Goal: Task Accomplishment & Management: Use online tool/utility

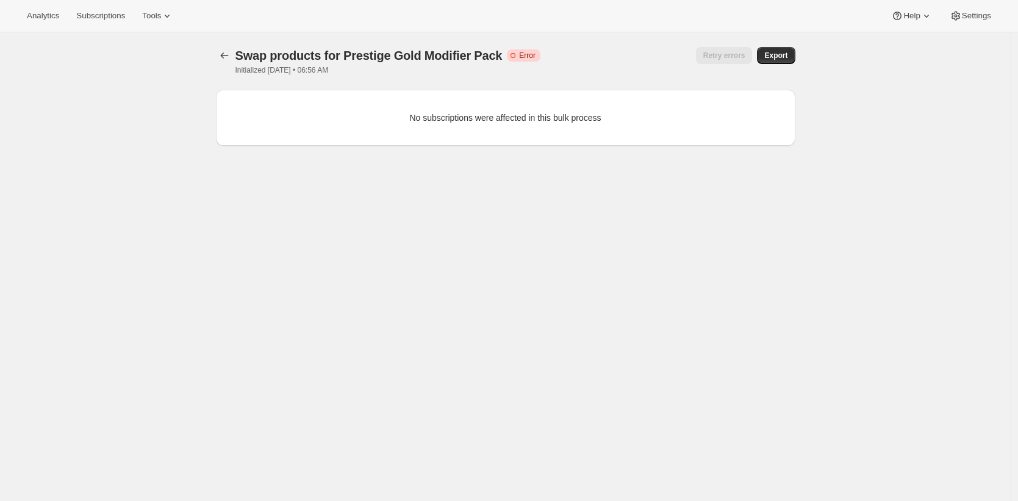
click at [513, 59] on icon at bounding box center [513, 55] width 12 height 12
click at [236, 53] on div at bounding box center [226, 55] width 20 height 17
click at [227, 54] on icon "button" at bounding box center [224, 55] width 12 height 12
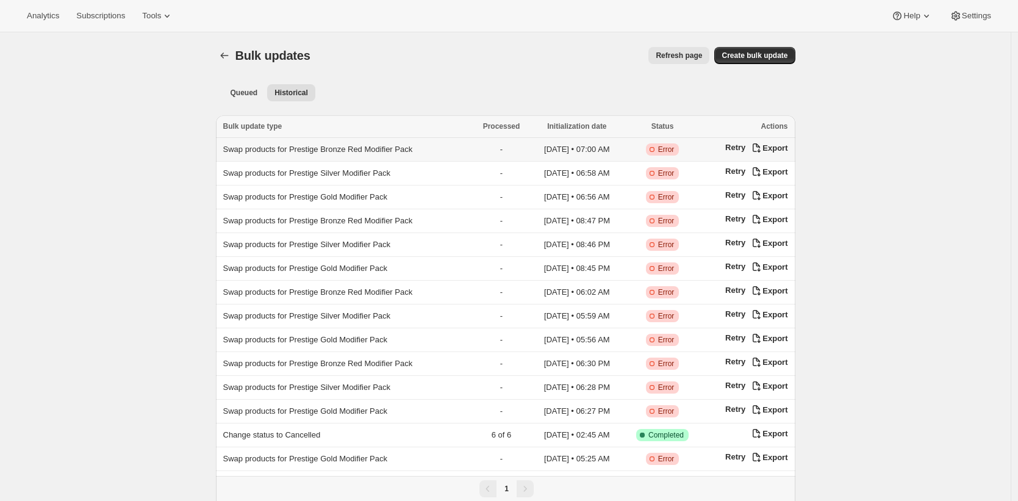
click at [413, 152] on span "Swap products for Prestige Bronze Red Modifier Pack" at bounding box center [318, 149] width 190 height 9
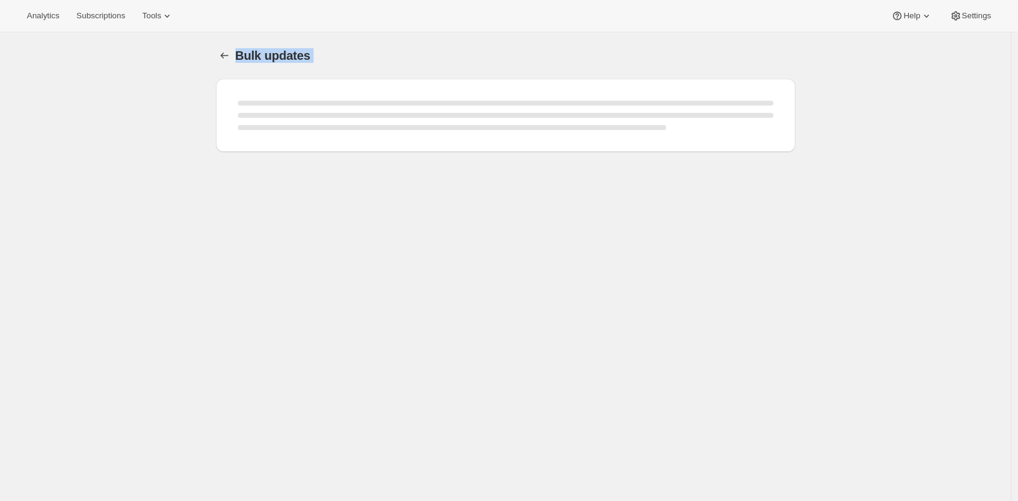
click at [399, 152] on div at bounding box center [506, 123] width 580 height 88
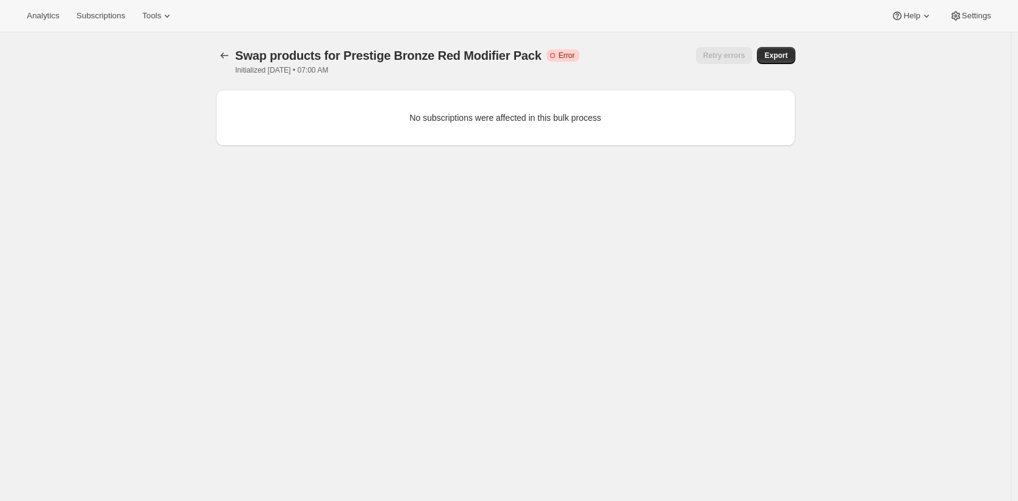
click at [517, 53] on span "Swap products for Prestige Bronze Red Modifier Pack" at bounding box center [389, 55] width 306 height 13
drag, startPoint x: 517, startPoint y: 53, endPoint x: 424, endPoint y: 51, distance: 92.8
click at [424, 51] on span "Swap products for Prestige Bronze Red Modifier Pack" at bounding box center [389, 55] width 306 height 13
copy span "Bronze Red Modifier Pack"
click at [383, 57] on span "Swap products for Prestige Bronze Red Modifier Pack" at bounding box center [389, 55] width 306 height 13
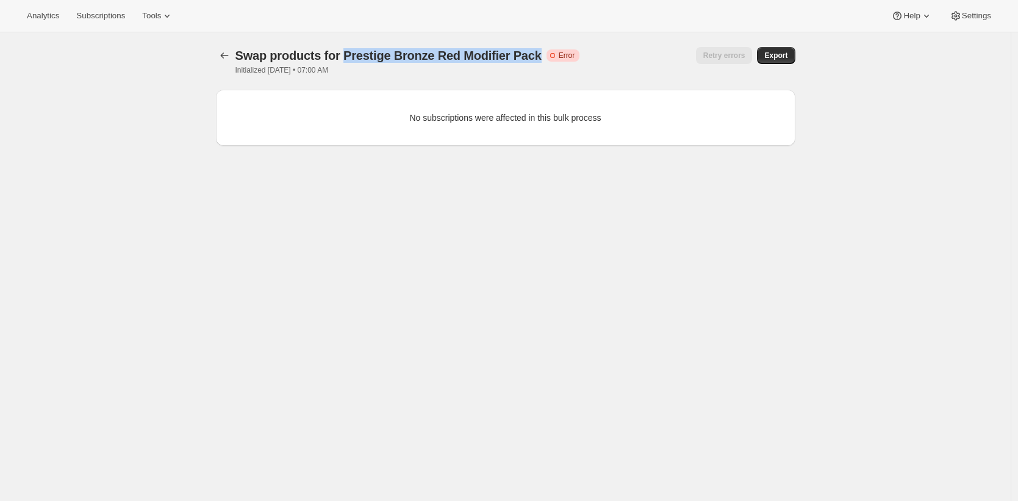
drag, startPoint x: 383, startPoint y: 57, endPoint x: 522, endPoint y: 50, distance: 139.9
click at [522, 50] on span "Swap products for Prestige Bronze Red Modifier Pack" at bounding box center [389, 55] width 306 height 13
copy span "Prestige Bronze Red Modifier Pack"
click at [364, 41] on div "Swap products for Prestige Bronze Red Modifier Pack. This page is ready Swap pr…" at bounding box center [506, 60] width 580 height 57
click at [148, 13] on span "Tools" at bounding box center [151, 16] width 19 height 10
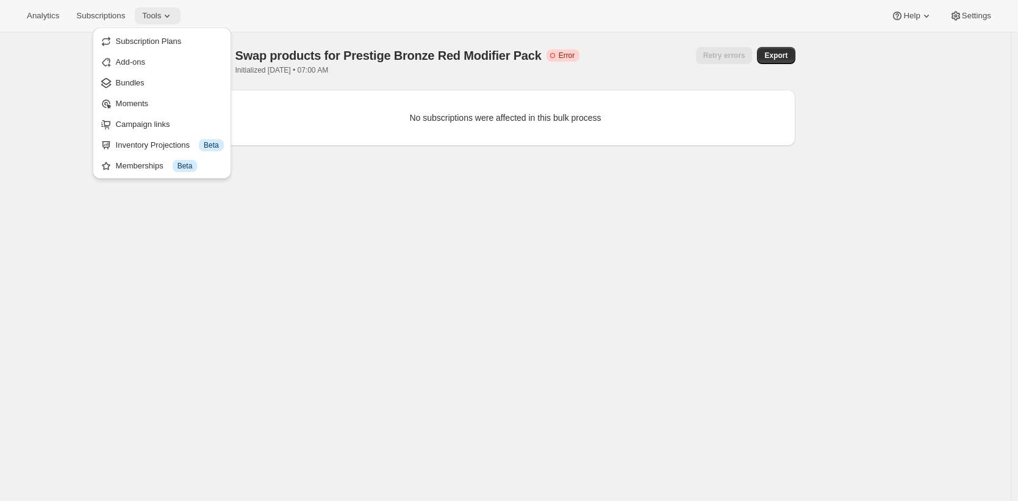
click at [153, 7] on button "Tools" at bounding box center [158, 15] width 46 height 17
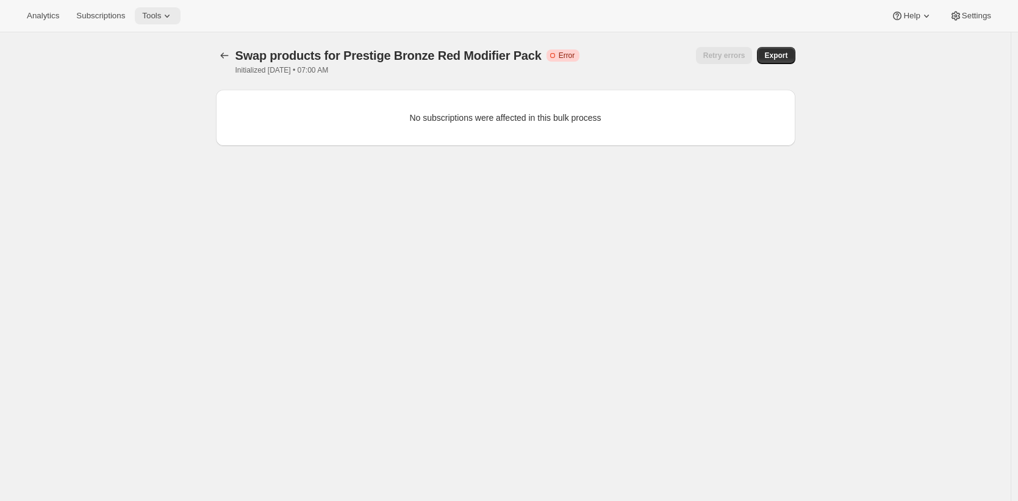
click at [159, 14] on span "Tools" at bounding box center [151, 16] width 19 height 10
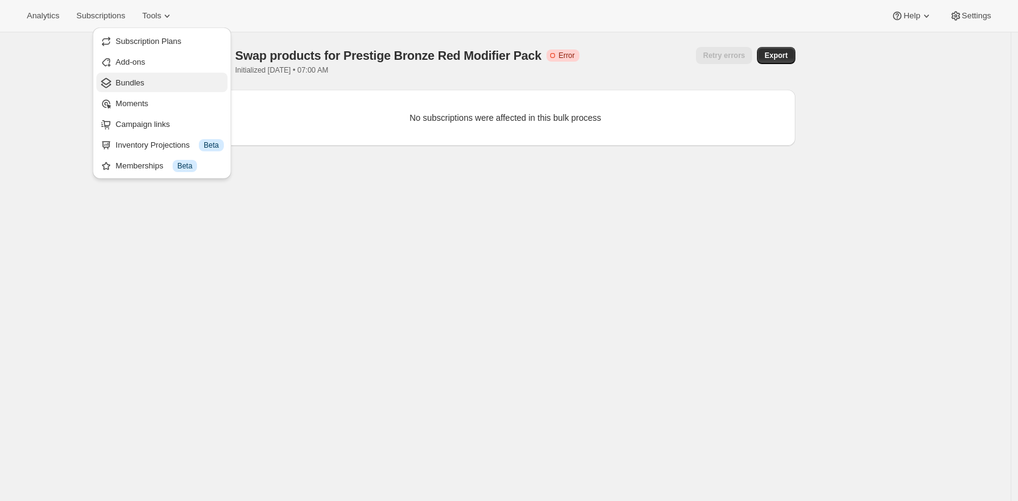
click at [156, 78] on span "Bundles" at bounding box center [170, 83] width 108 height 12
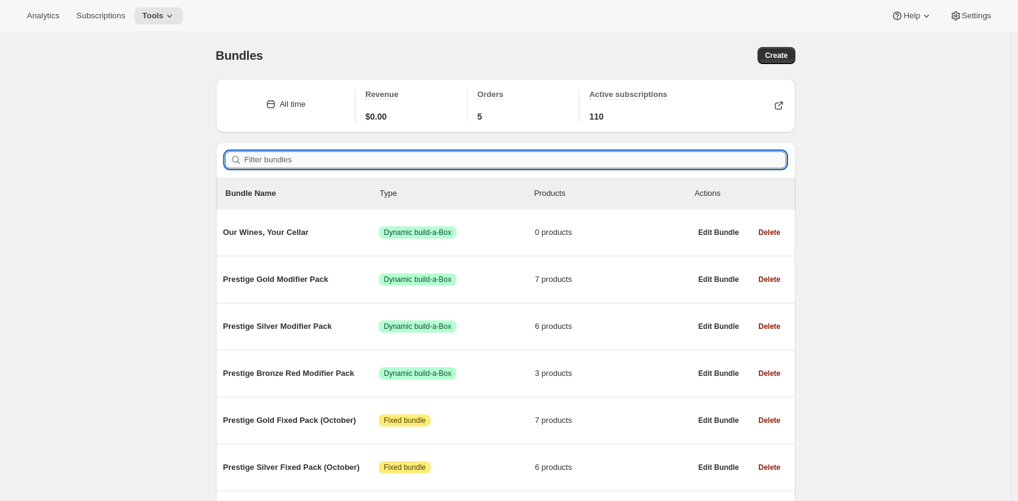
click at [479, 163] on input "Filter bundles" at bounding box center [516, 159] width 542 height 17
paste input "Prestige Bronze Red Modifier Pack"
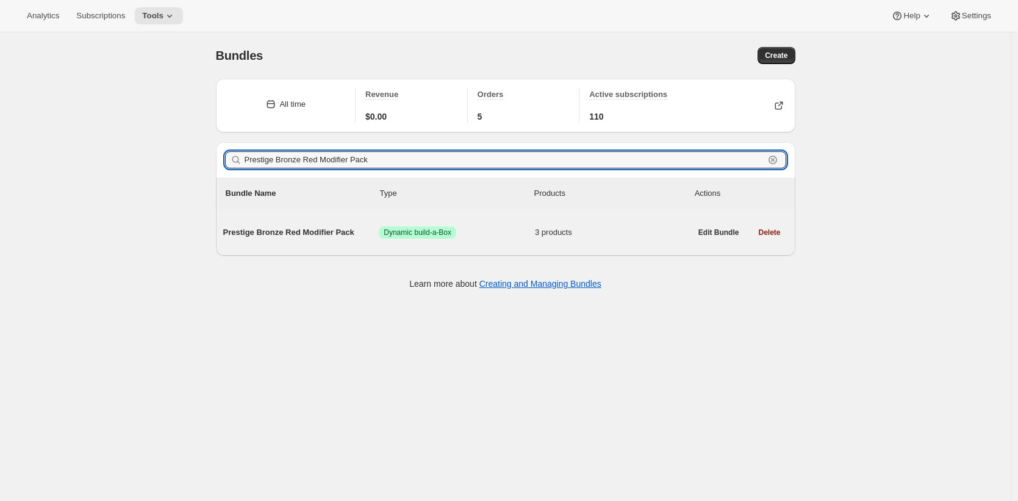
type input "Prestige Bronze Red Modifier Pack"
click at [314, 232] on span "Prestige Bronze Red Modifier Pack" at bounding box center [301, 232] width 156 height 12
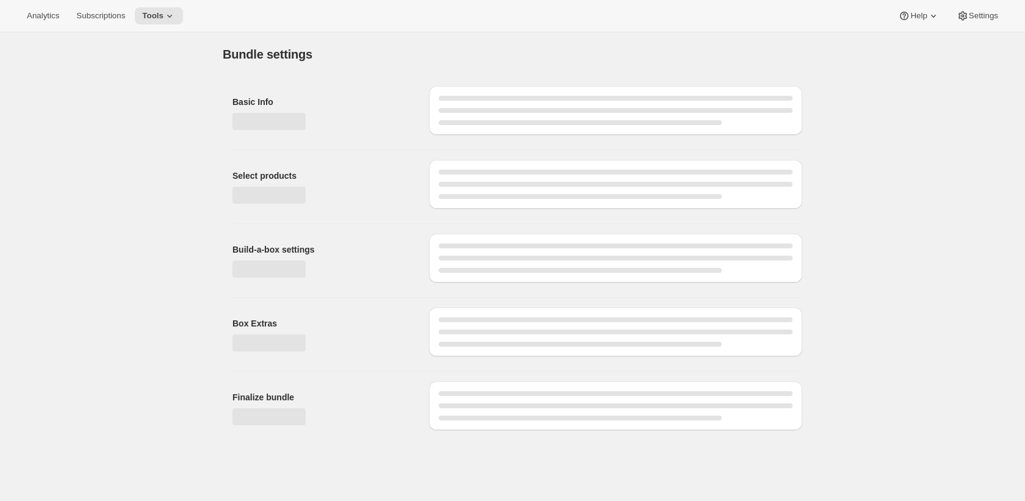
type input "Prestige Bronze Red Modifier Pack"
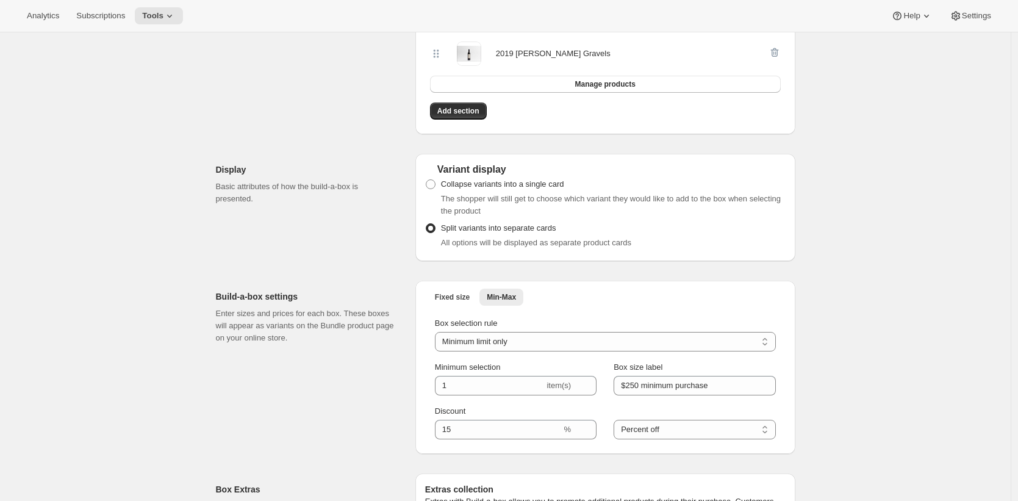
scroll to position [228, 0]
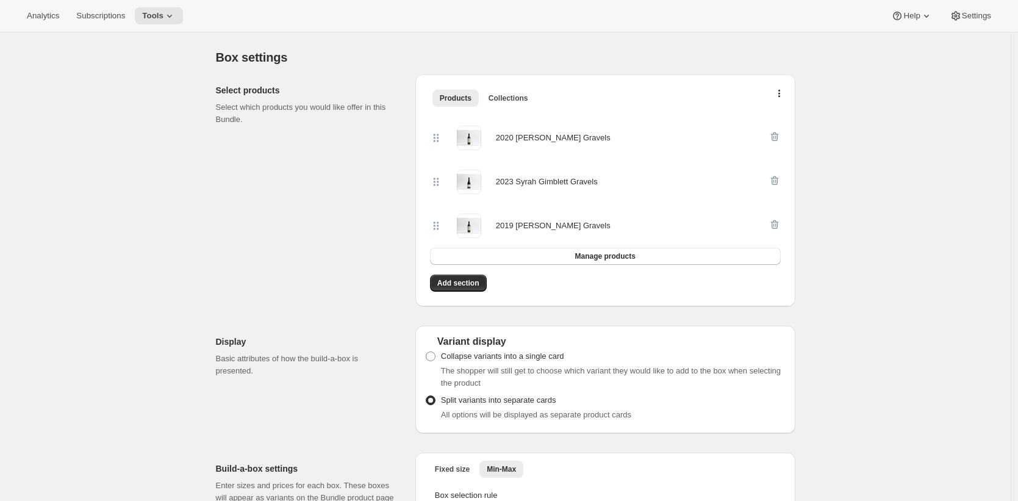
click at [597, 139] on div "2020 [PERSON_NAME] Gravels" at bounding box center [553, 138] width 115 height 12
drag, startPoint x: 598, startPoint y: 139, endPoint x: 513, endPoint y: 138, distance: 85.4
click at [513, 138] on div "2020 [PERSON_NAME] Gravels" at bounding box center [553, 138] width 115 height 12
copy div "2020 [PERSON_NAME] Gravels"
click at [596, 179] on div "2023 Syrah Gimblett Gravels" at bounding box center [547, 182] width 102 height 12
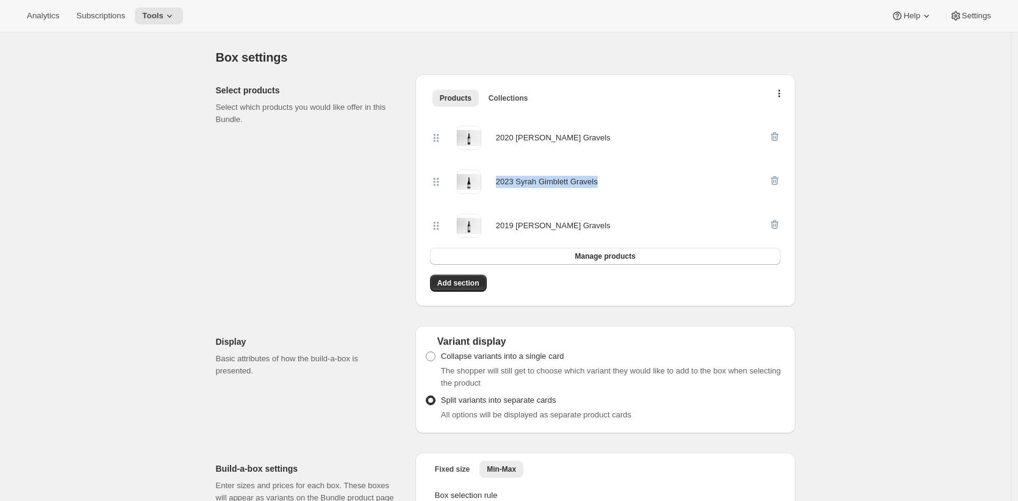
drag, startPoint x: 596, startPoint y: 179, endPoint x: 511, endPoint y: 182, distance: 84.8
click at [511, 182] on div "2023 Syrah Gimblett Gravels" at bounding box center [547, 182] width 102 height 12
copy div "2023 Syrah Gimblett Gravels"
click at [587, 226] on div "2019 [PERSON_NAME] Gravels" at bounding box center [553, 226] width 115 height 12
drag, startPoint x: 587, startPoint y: 226, endPoint x: 505, endPoint y: 226, distance: 82.4
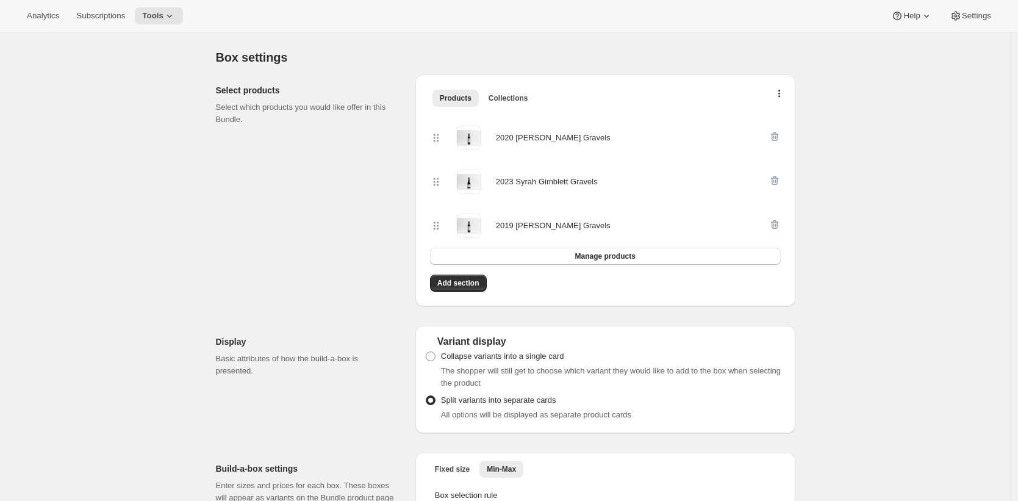
click at [505, 226] on div "2019 [PERSON_NAME] Gravels" at bounding box center [553, 226] width 115 height 12
copy div "2019 [PERSON_NAME] Gravels"
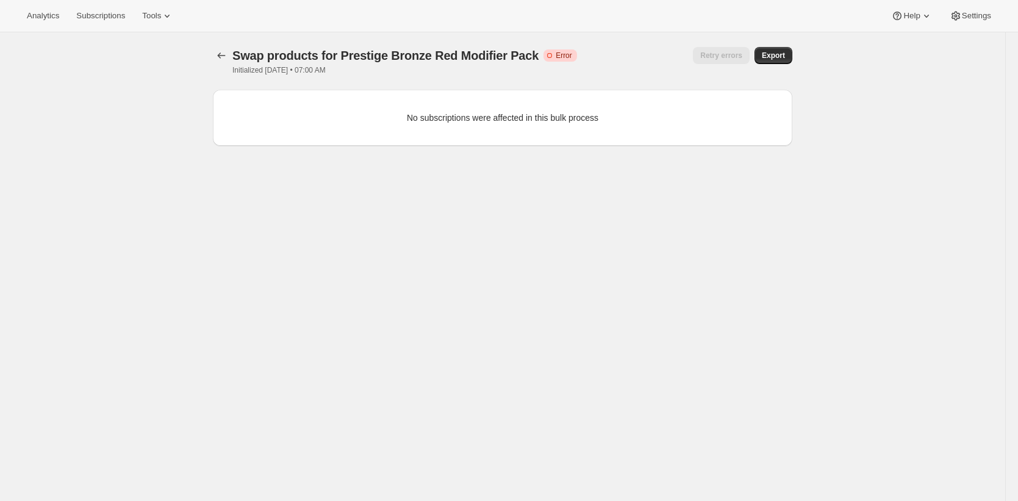
click at [549, 70] on div "Swap products for Prestige Bronze Red Modifier Pack Critical Incomplete Error I…" at bounding box center [404, 61] width 345 height 28
click at [228, 56] on icon "button" at bounding box center [221, 55] width 12 height 12
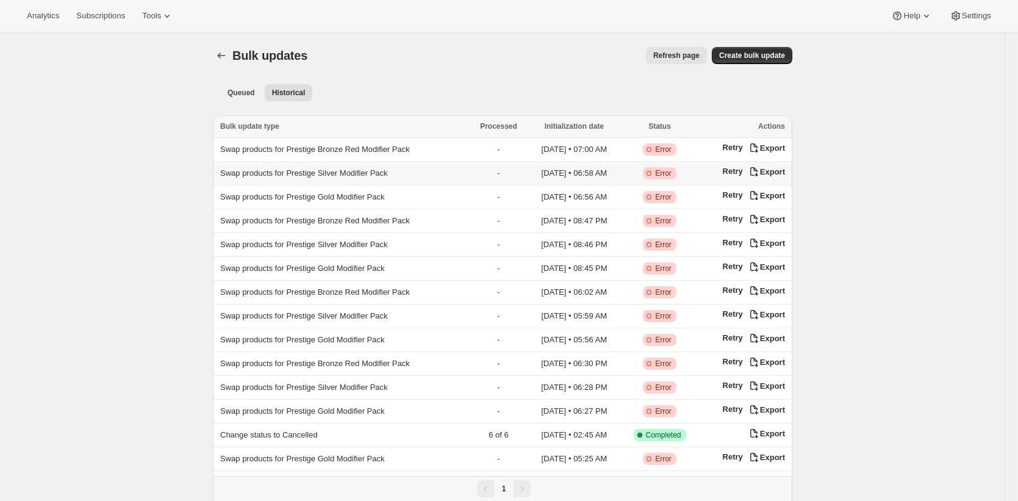
click at [372, 175] on span "Swap products for Prestige Silver Modifier Pack" at bounding box center [304, 172] width 168 height 9
click at [408, 145] on span "Swap products for Prestige Bronze Red Modifier Pack" at bounding box center [315, 149] width 190 height 9
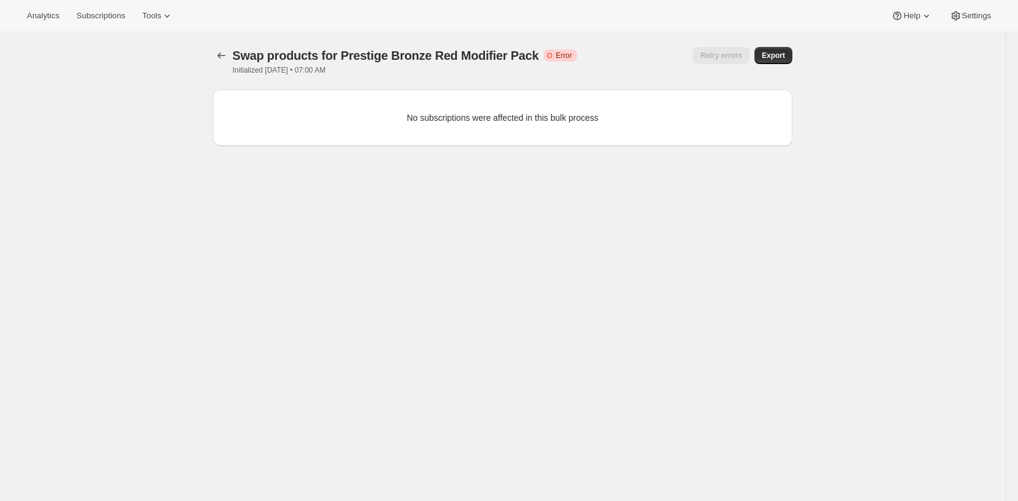
click at [520, 58] on span "Swap products for Prestige Bronze Red Modifier Pack" at bounding box center [385, 55] width 306 height 13
drag, startPoint x: 520, startPoint y: 58, endPoint x: 373, endPoint y: 62, distance: 147.1
click at [373, 62] on span "Swap products for Prestige Bronze Red Modifier Pack" at bounding box center [385, 55] width 306 height 13
copy span "Prestige Bronze Red Modifier Pack"
click at [240, 43] on div "Swap products for Prestige Bronze Red Modifier Pack. This page is ready Swap pr…" at bounding box center [503, 60] width 580 height 57
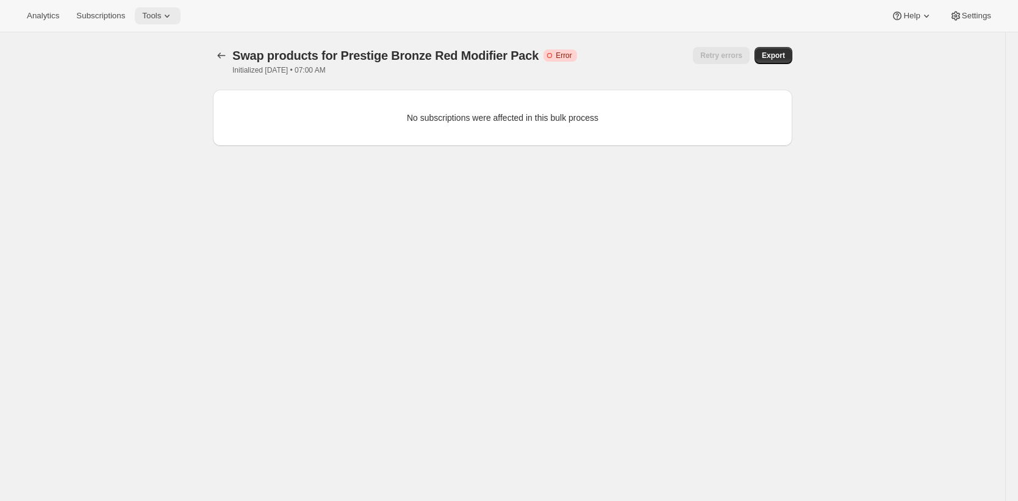
click at [169, 16] on icon at bounding box center [167, 16] width 12 height 12
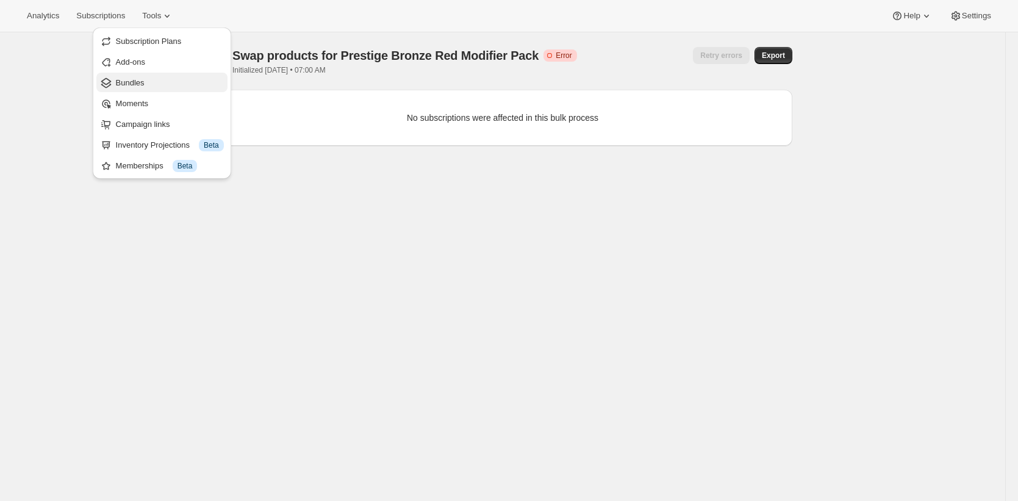
click at [168, 86] on span "Bundles" at bounding box center [170, 83] width 108 height 12
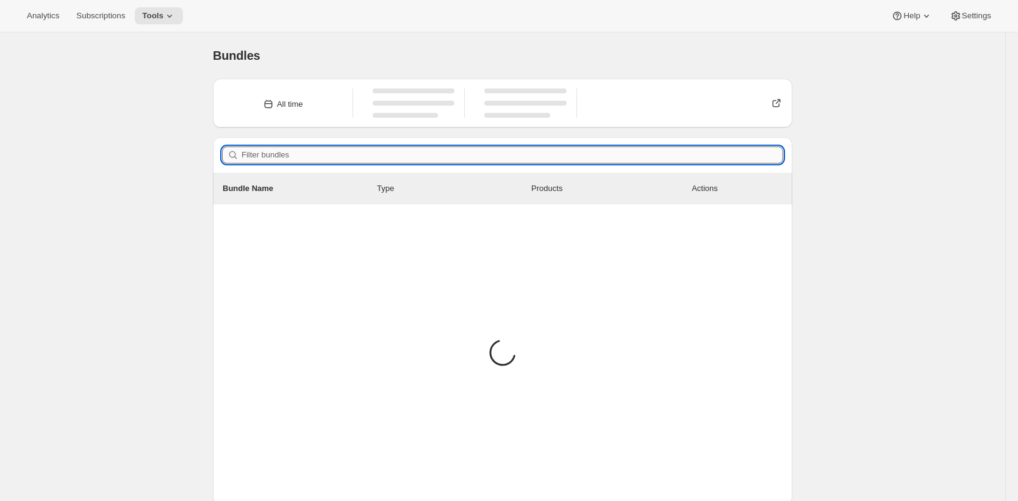
click at [393, 153] on input "Filter bundles" at bounding box center [513, 154] width 542 height 17
paste input "Prestige Bronze Red Modifier Pack"
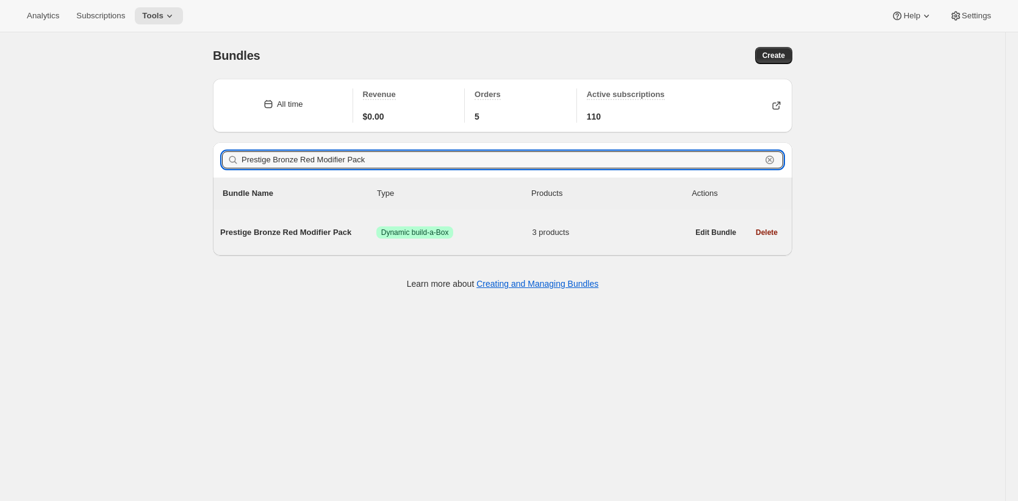
type input "Prestige Bronze Red Modifier Pack"
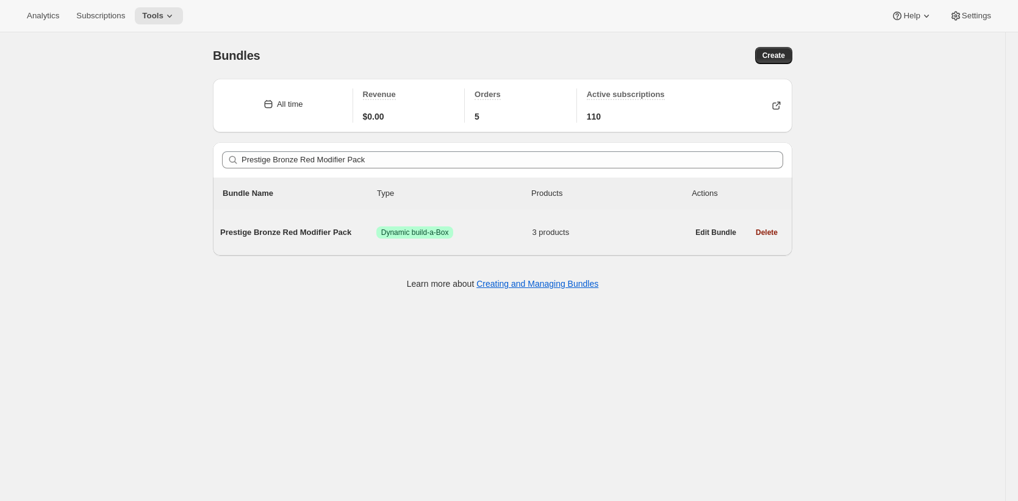
click at [304, 232] on span "Prestige Bronze Red Modifier Pack" at bounding box center [298, 232] width 156 height 12
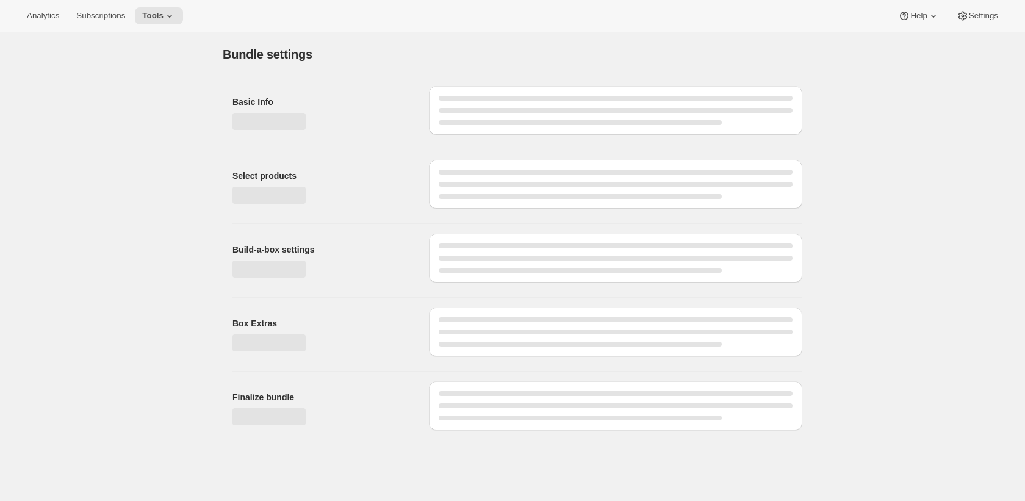
type input "Prestige Bronze Red Modifier Pack"
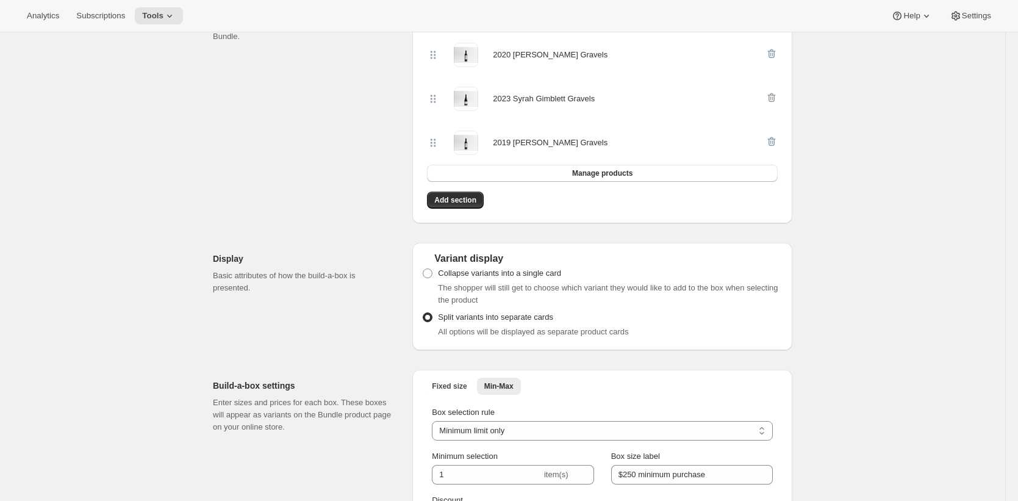
scroll to position [21, 0]
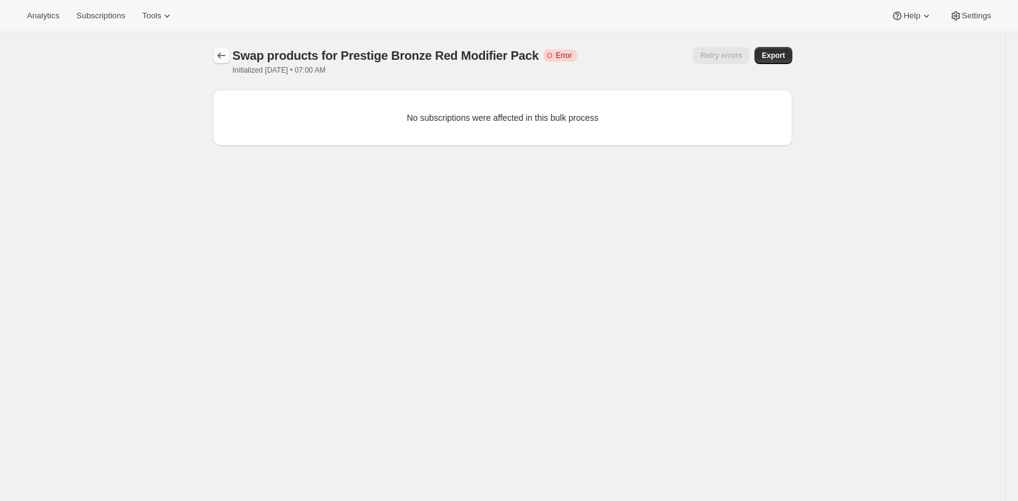
click at [220, 54] on icon "button" at bounding box center [221, 55] width 12 height 12
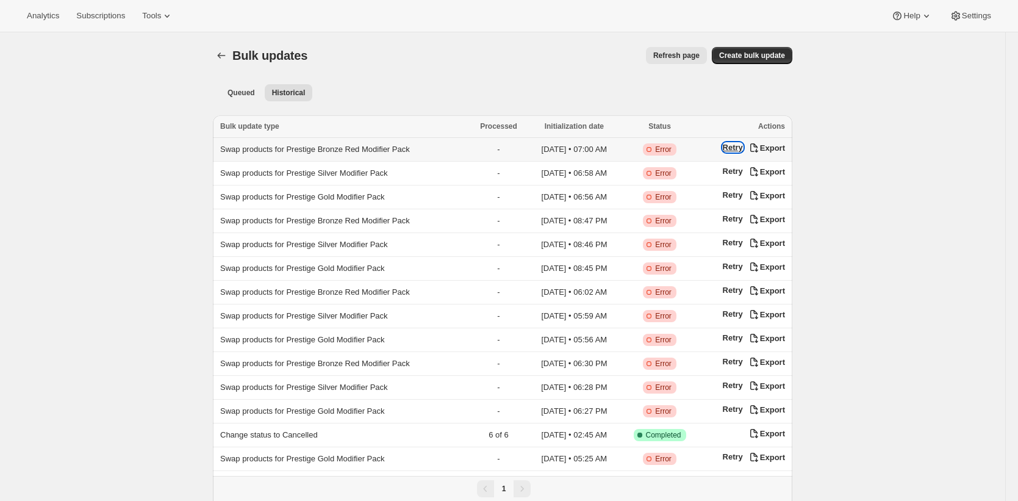
click at [735, 149] on button "Retry" at bounding box center [733, 147] width 20 height 9
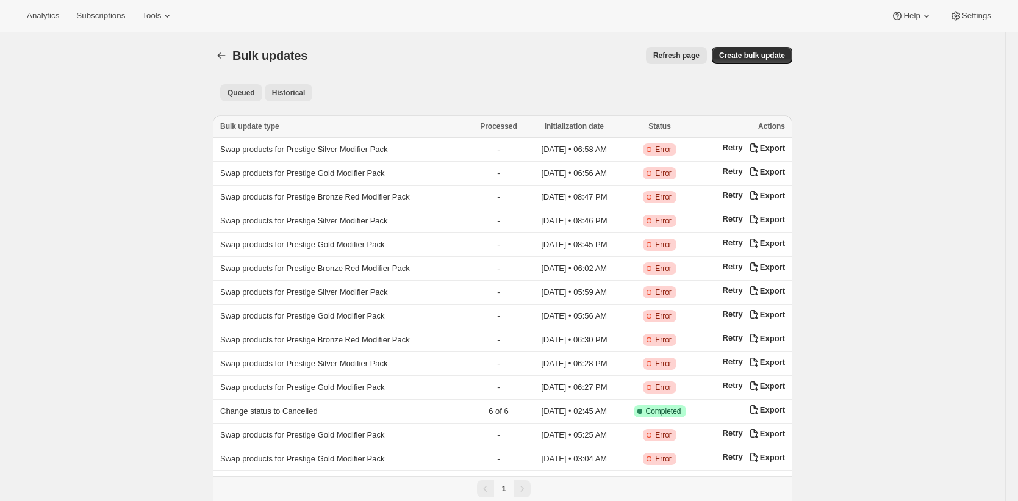
click at [250, 93] on span "Queued" at bounding box center [241, 93] width 27 height 10
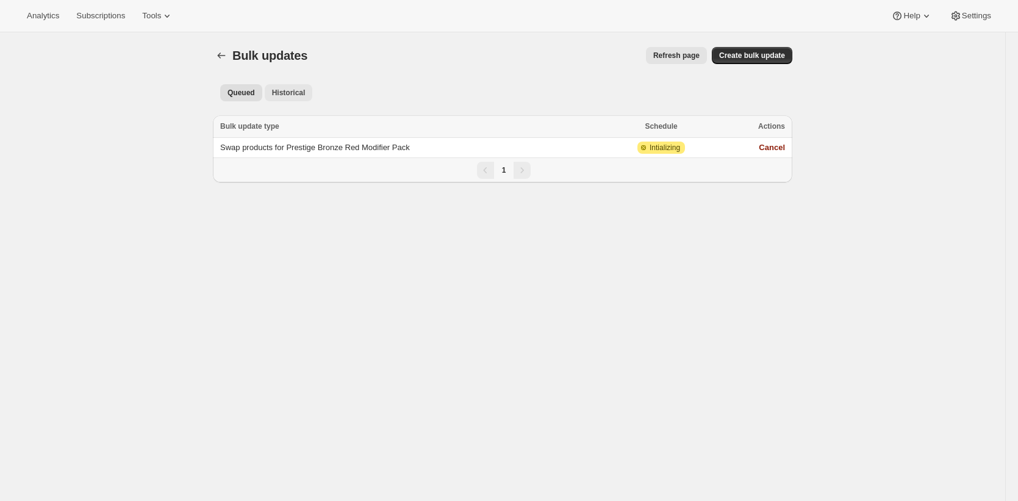
click at [292, 96] on span "Historical" at bounding box center [289, 93] width 34 height 10
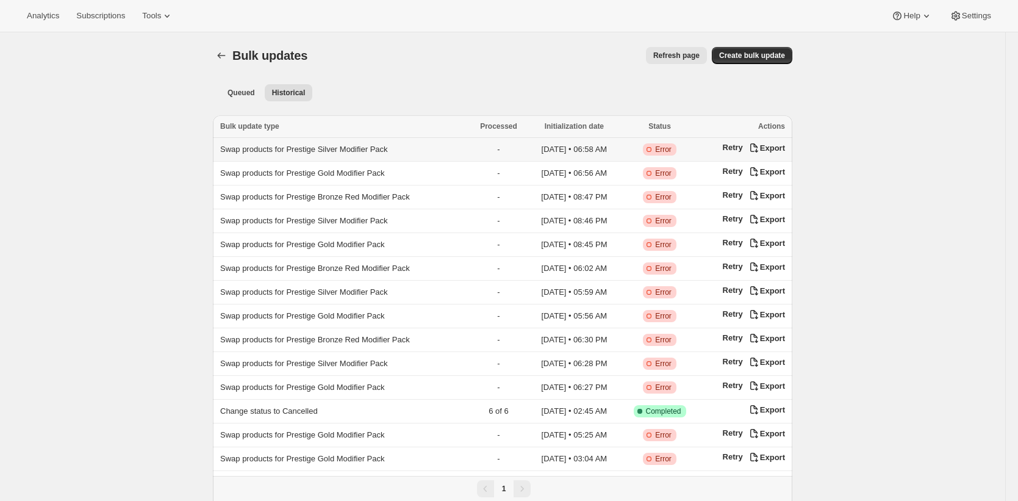
click at [388, 150] on span "Swap products for Prestige Silver Modifier Pack" at bounding box center [304, 149] width 168 height 9
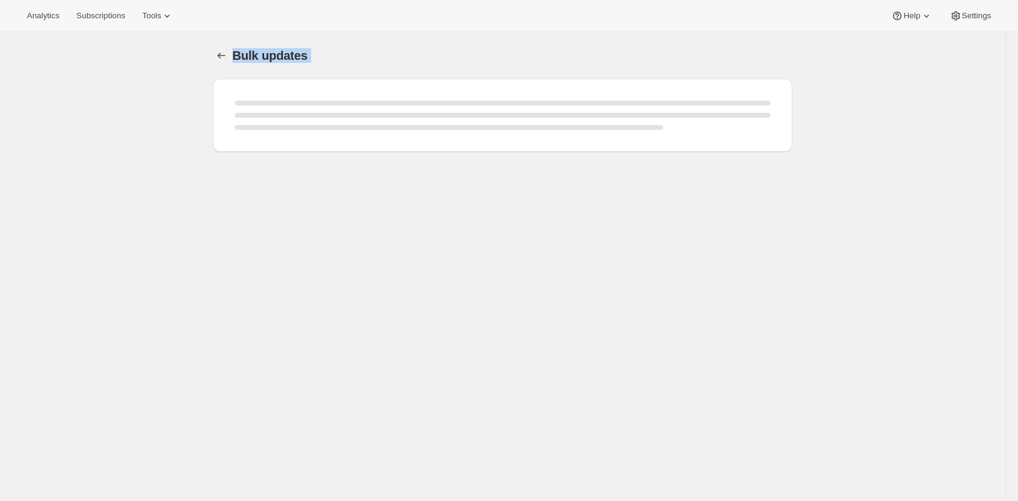
click at [361, 152] on div at bounding box center [503, 123] width 580 height 88
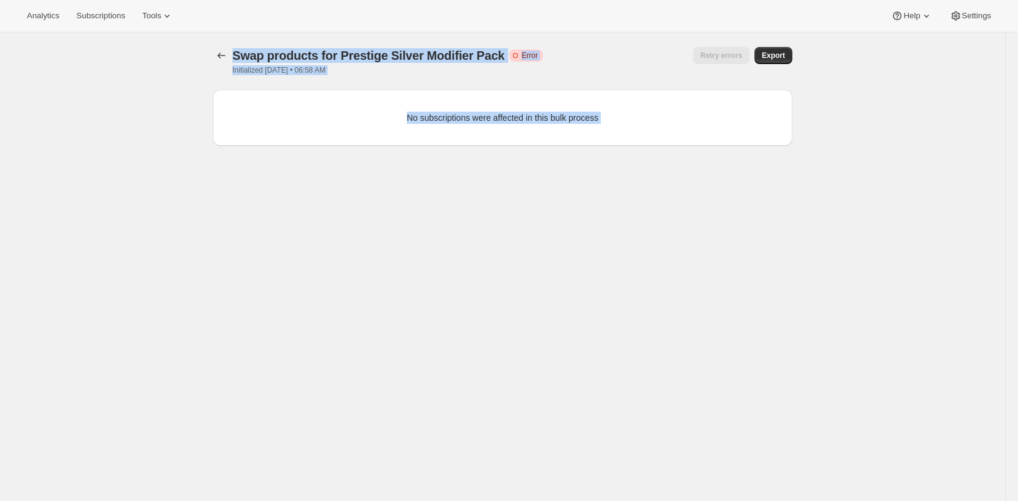
click at [494, 56] on span "Swap products for Prestige Silver Modifier Pack" at bounding box center [368, 55] width 272 height 13
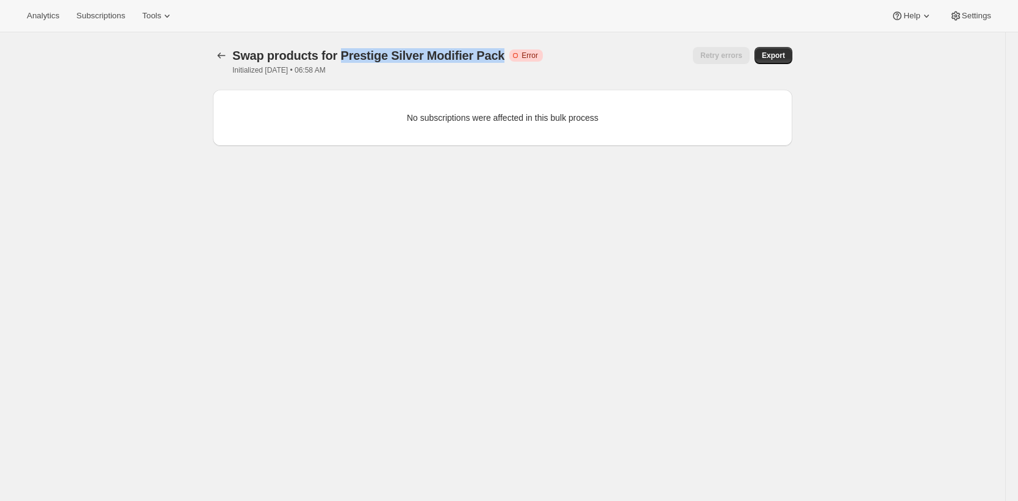
drag, startPoint x: 494, startPoint y: 56, endPoint x: 379, endPoint y: 57, distance: 115.3
click at [379, 57] on span "Swap products for Prestige Silver Modifier Pack" at bounding box center [368, 55] width 272 height 13
copy span "Prestige Silver Modifier Pack"
click at [161, 20] on span "Tools" at bounding box center [151, 16] width 19 height 10
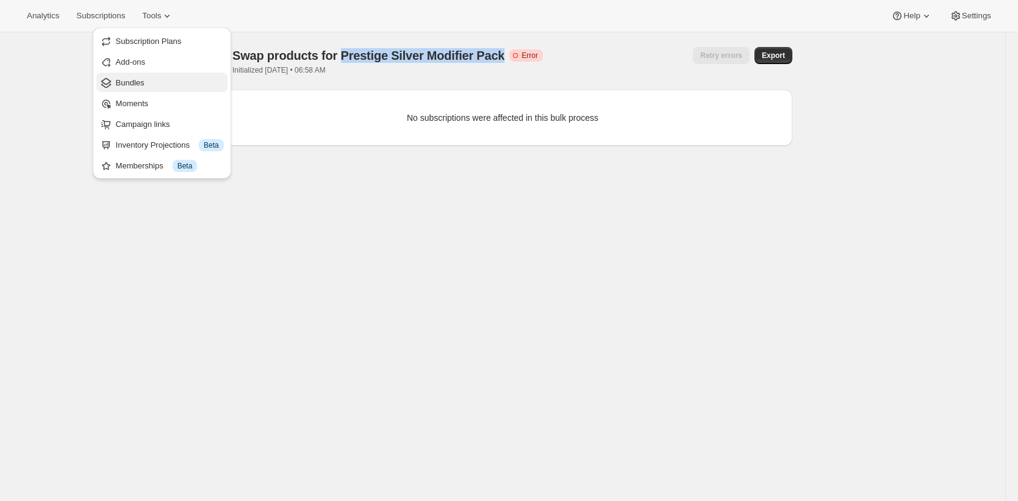
click at [170, 78] on span "Bundles" at bounding box center [170, 83] width 108 height 12
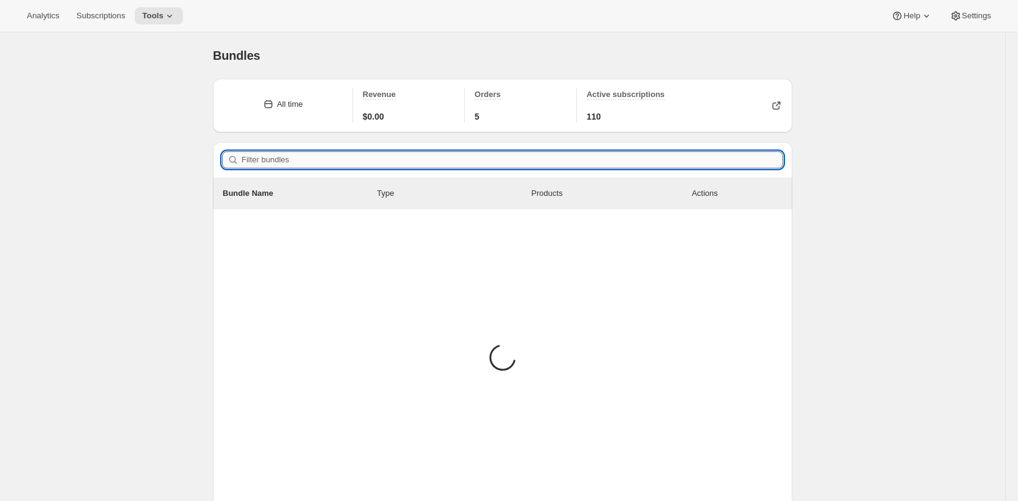
click at [306, 160] on input "Filter bundles" at bounding box center [513, 159] width 542 height 17
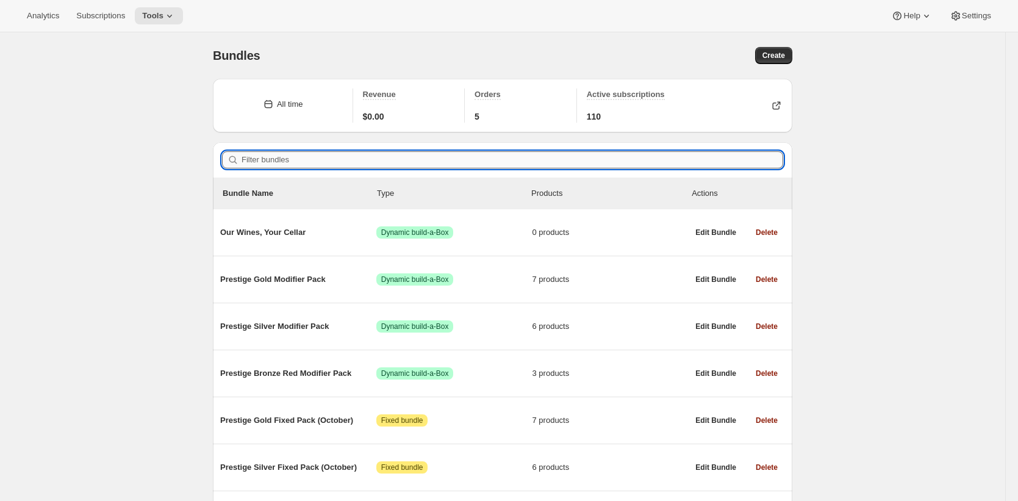
paste input "Prestige Silver Modifier Pack"
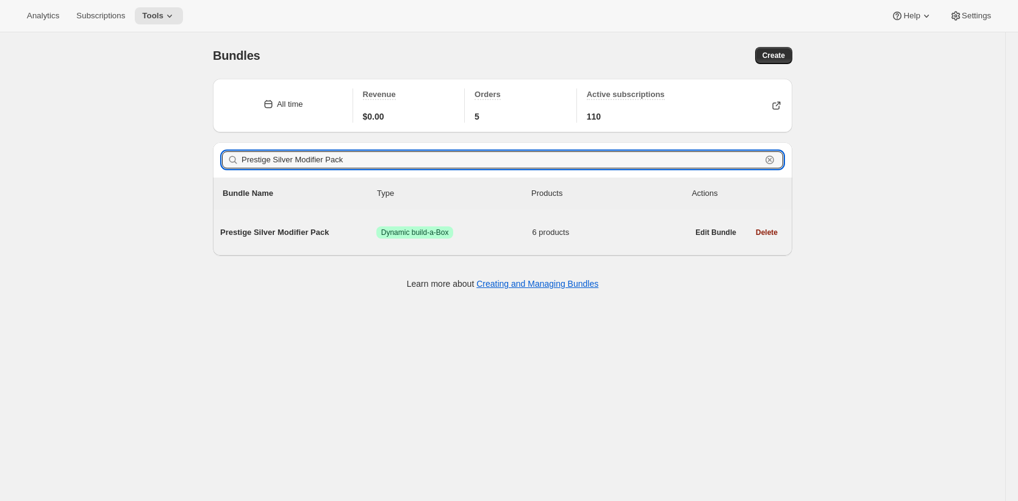
type input "Prestige Silver Modifier Pack"
click at [307, 225] on div "Prestige Silver Modifier Pack Success Dynamic build-a-Box 6 products" at bounding box center [454, 233] width 468 height 32
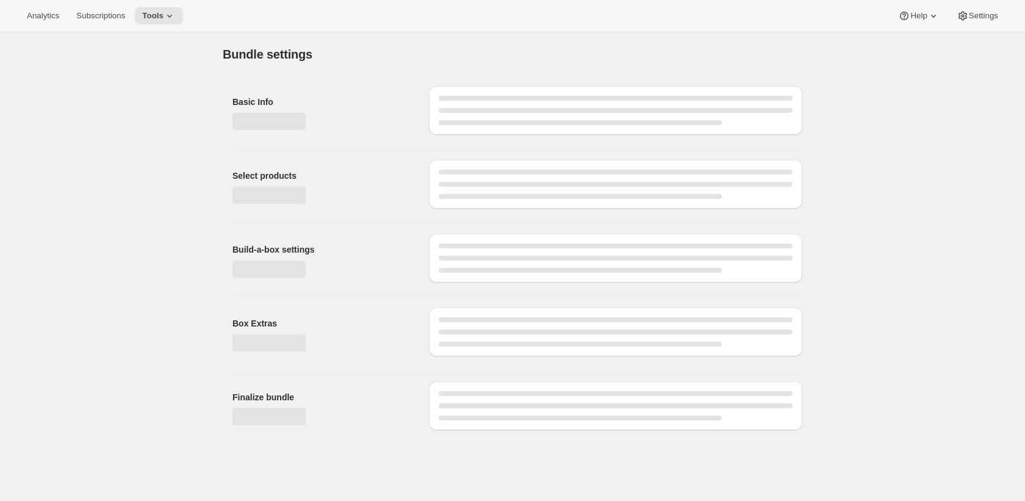
type input "Prestige Silver Modifier Pack"
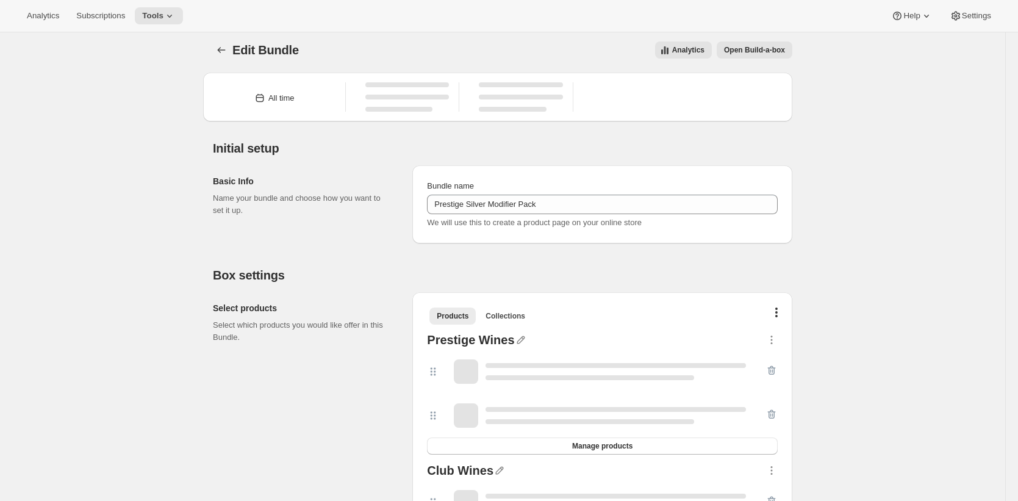
scroll to position [227, 0]
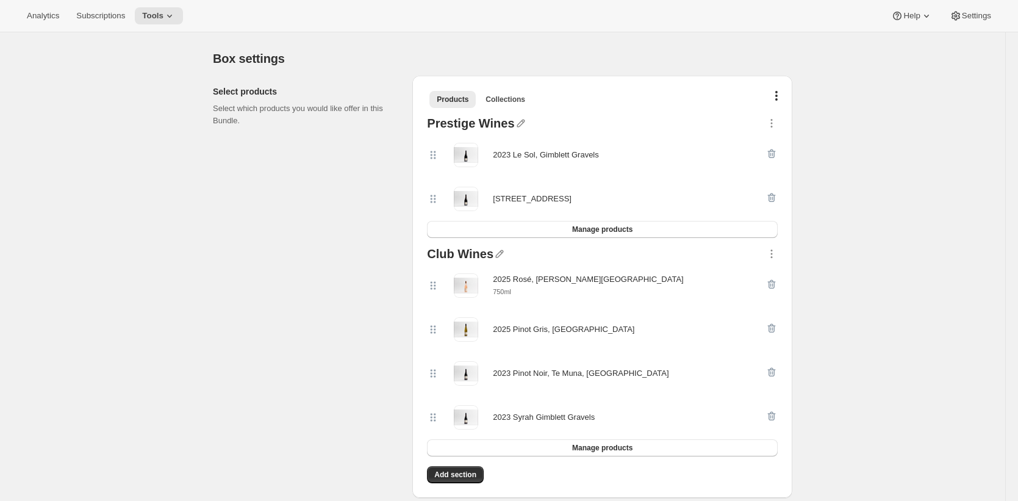
click at [505, 157] on div "2023 Le Sol, Gimblett Gravels" at bounding box center [546, 155] width 106 height 12
drag, startPoint x: 505, startPoint y: 157, endPoint x: 580, endPoint y: 155, distance: 75.7
click at [580, 155] on div "2023 Le Sol, Gimblett Gravels" at bounding box center [546, 155] width 106 height 12
copy div "2023 Le Sol, Gimblett Gravels"
click at [508, 199] on div "[STREET_ADDRESS]" at bounding box center [532, 199] width 79 height 12
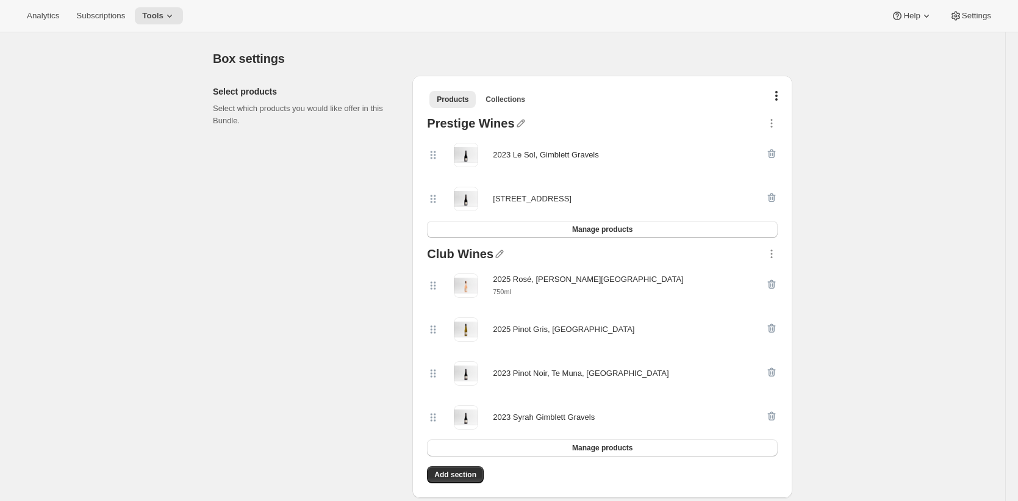
drag, startPoint x: 508, startPoint y: 199, endPoint x: 579, endPoint y: 197, distance: 71.4
click at [572, 197] on div "[STREET_ADDRESS]" at bounding box center [532, 199] width 79 height 12
copy div "[STREET_ADDRESS]"
click at [506, 278] on div "2025 Rosé, [PERSON_NAME][GEOGRAPHIC_DATA]" at bounding box center [588, 279] width 190 height 12
drag, startPoint x: 506, startPoint y: 278, endPoint x: 578, endPoint y: 279, distance: 72.0
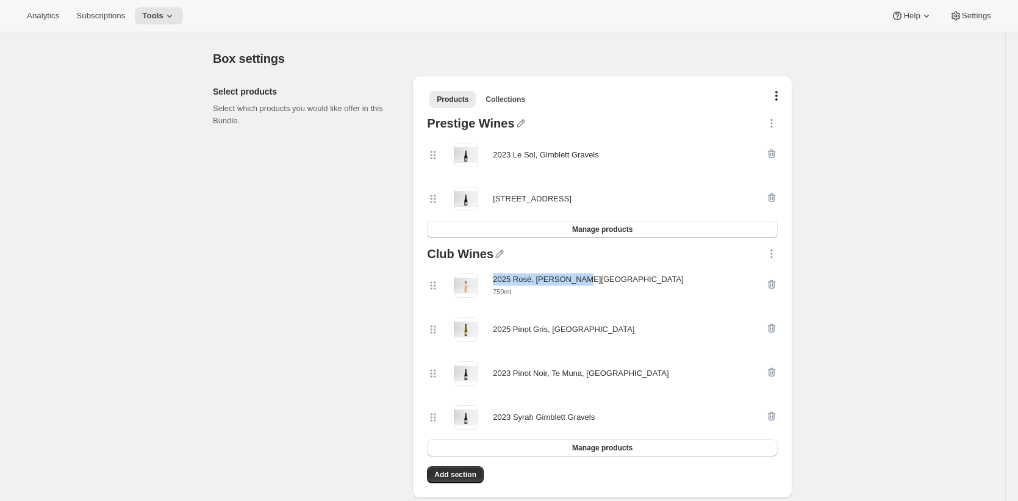
click at [578, 279] on div "2025 Rosé, [PERSON_NAME][GEOGRAPHIC_DATA]" at bounding box center [588, 279] width 190 height 12
copy div "2025 Rosé, [PERSON_NAME][GEOGRAPHIC_DATA]"
click at [505, 329] on div "2025 Pinot Gris, [GEOGRAPHIC_DATA]" at bounding box center [564, 329] width 142 height 12
drag, startPoint x: 506, startPoint y: 328, endPoint x: 614, endPoint y: 326, distance: 108.6
click at [614, 326] on div "2025 Pinot Gris, [GEOGRAPHIC_DATA]" at bounding box center [596, 329] width 339 height 24
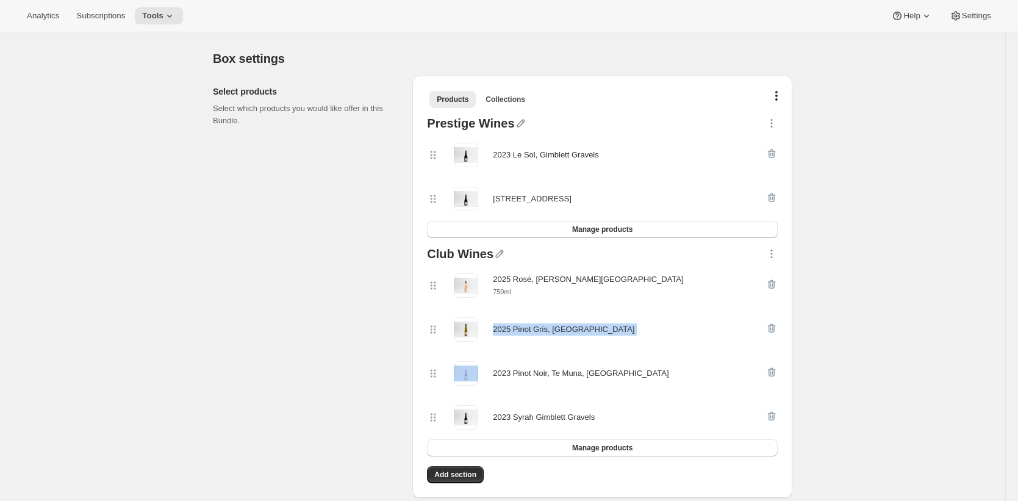
copy div "2025 Pinot Gris, [GEOGRAPHIC_DATA]"
click at [513, 374] on div "2023 Pinot Noir, Te Muna, [GEOGRAPHIC_DATA]" at bounding box center [581, 373] width 176 height 12
drag, startPoint x: 513, startPoint y: 374, endPoint x: 604, endPoint y: 373, distance: 91.5
click at [604, 373] on div "2023 Pinot Noir, Te Muna, [GEOGRAPHIC_DATA]" at bounding box center [581, 373] width 176 height 12
copy div "2023 Pinot Noir, Te Muna, [GEOGRAPHIC_DATA]"
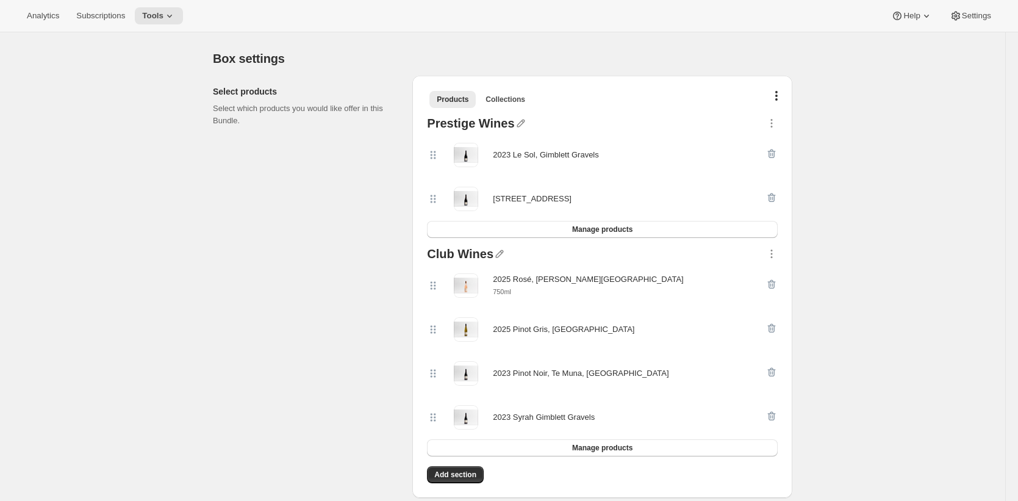
click at [503, 417] on div "2023 Syrah Gimblett Gravels" at bounding box center [544, 417] width 102 height 12
drag, startPoint x: 503, startPoint y: 417, endPoint x: 580, endPoint y: 417, distance: 76.3
click at [580, 417] on div "2023 Syrah Gimblett Gravels" at bounding box center [544, 417] width 102 height 12
copy div "2023 Syrah Gimblett Gravels"
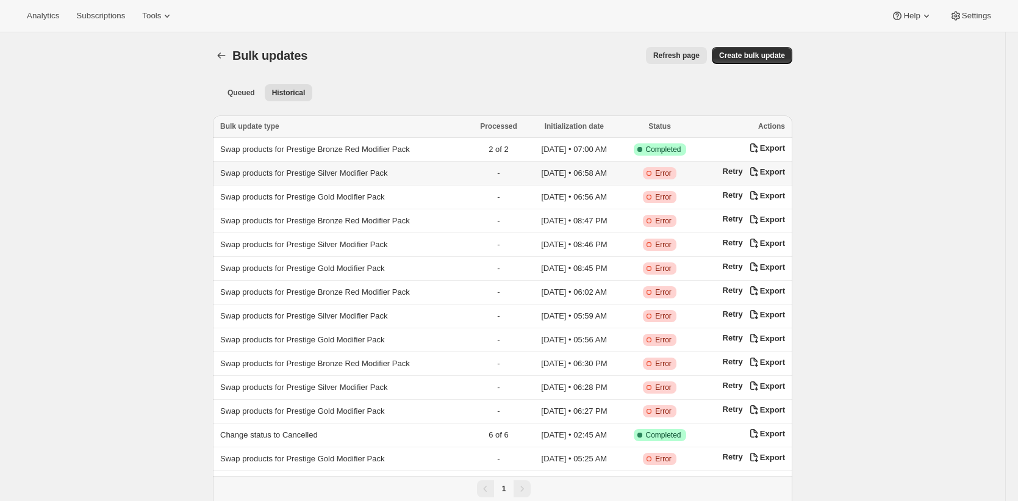
click at [382, 168] on span "Swap products for Prestige Silver Modifier Pack" at bounding box center [304, 172] width 168 height 9
click at [740, 170] on button "Retry" at bounding box center [733, 171] width 20 height 9
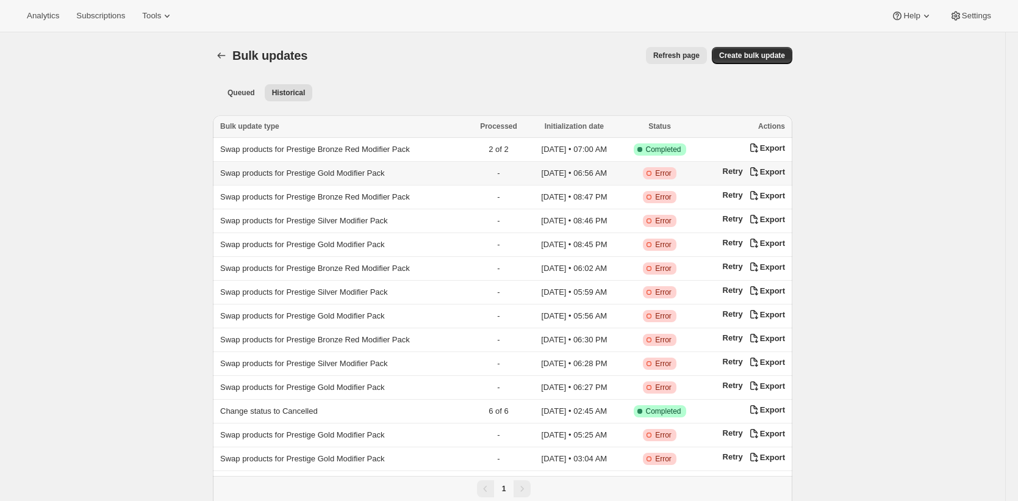
click at [382, 174] on span "Swap products for Prestige Gold Modifier Pack" at bounding box center [302, 172] width 165 height 9
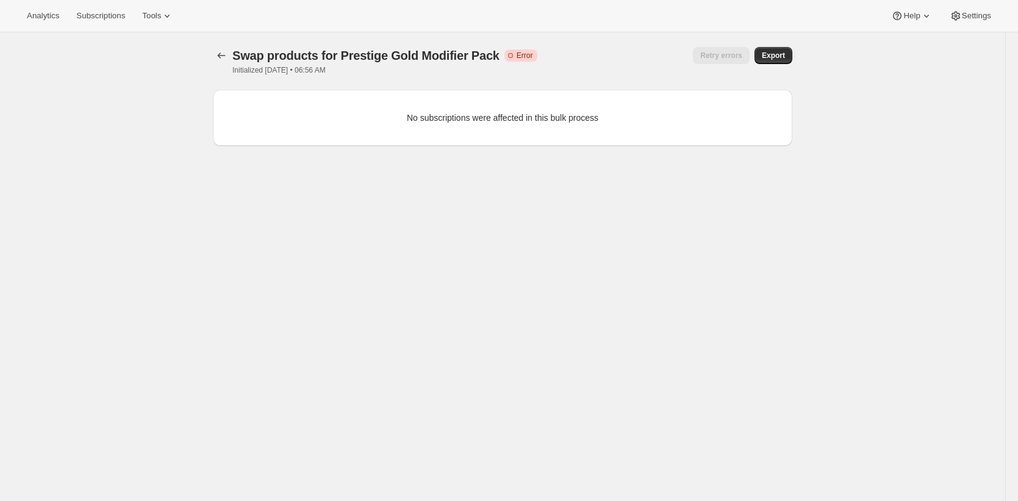
click at [480, 56] on span "Swap products for Prestige Gold Modifier Pack" at bounding box center [365, 55] width 267 height 13
drag, startPoint x: 480, startPoint y: 56, endPoint x: 392, endPoint y: 53, distance: 88.5
click at [392, 53] on span "Swap products for Prestige Gold Modifier Pack" at bounding box center [365, 55] width 267 height 13
copy span "Gold Modifier Pack"
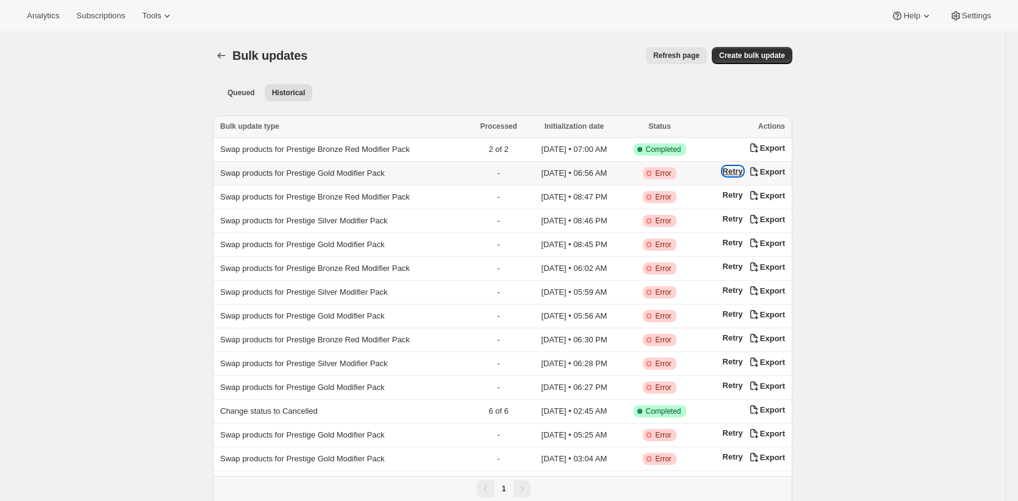
click at [741, 172] on button "Retry" at bounding box center [733, 171] width 20 height 9
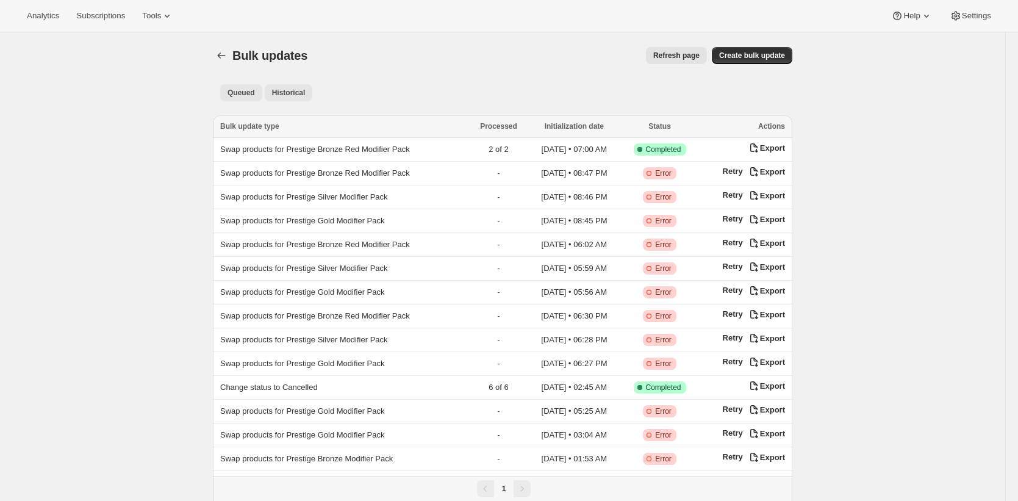
click at [251, 91] on span "Queued" at bounding box center [241, 93] width 27 height 10
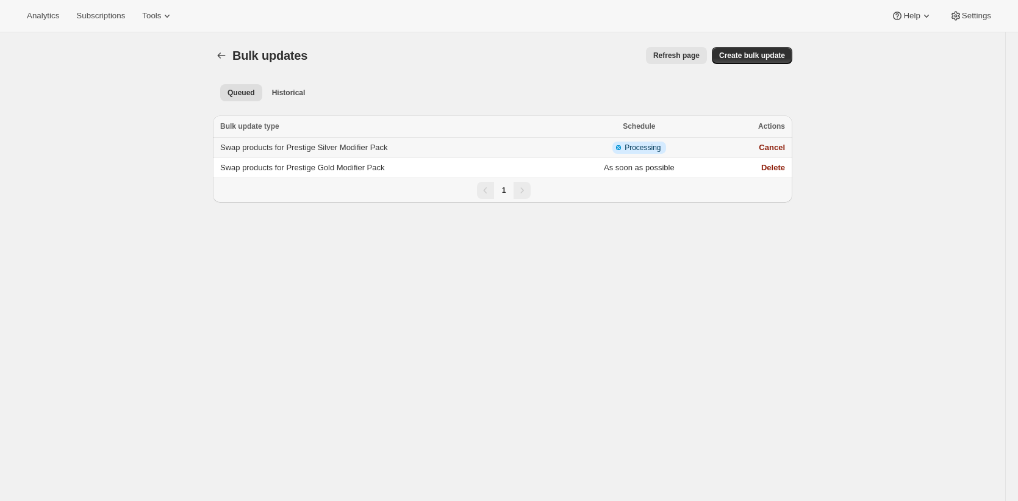
click at [376, 143] on span "Swap products for Prestige Silver Modifier Pack" at bounding box center [304, 147] width 168 height 9
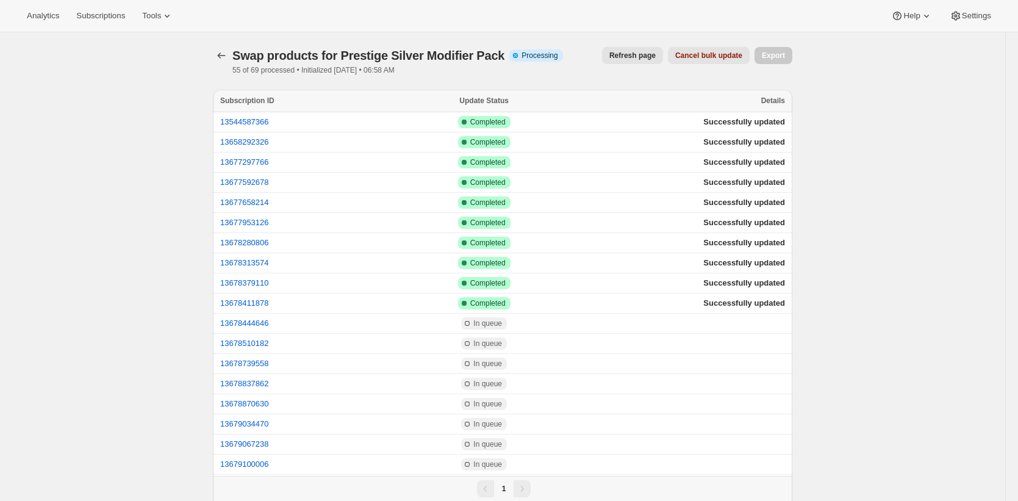
click at [647, 51] on span "Refresh page" at bounding box center [633, 56] width 46 height 10
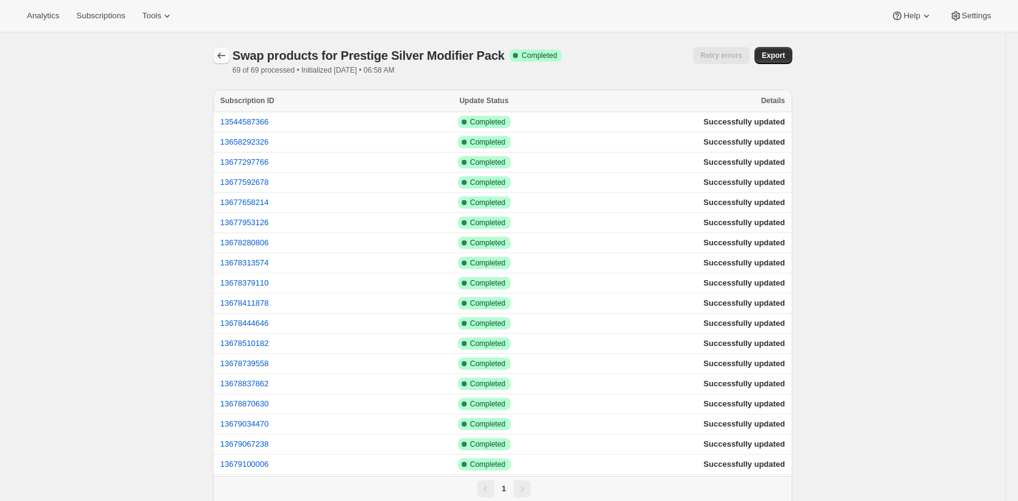
click at [218, 59] on button "button" at bounding box center [221, 55] width 17 height 17
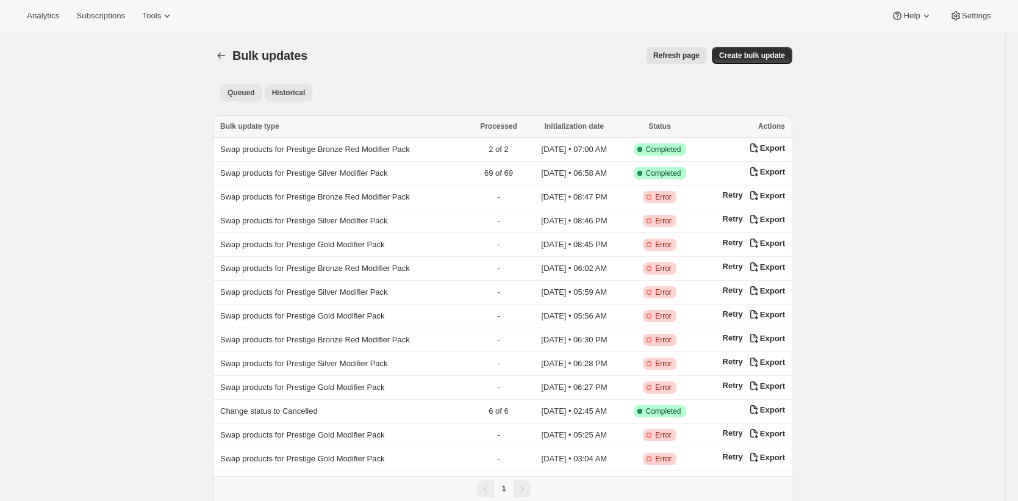
click at [242, 92] on span "Queued" at bounding box center [241, 93] width 27 height 10
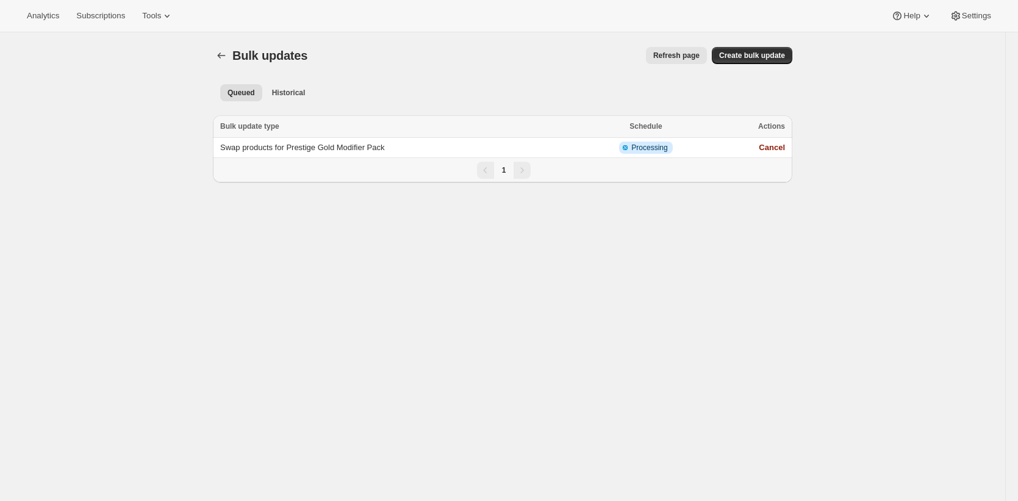
click at [380, 135] on th "Bulk update type" at bounding box center [397, 126] width 369 height 23
click at [377, 147] on span "Swap products for Prestige Gold Modifier Pack" at bounding box center [302, 147] width 165 height 9
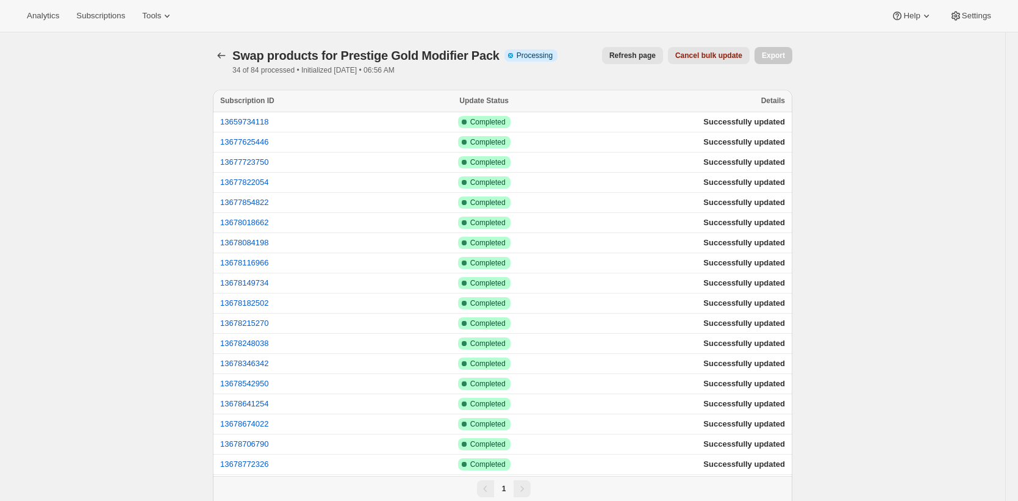
click at [628, 56] on span "Refresh page" at bounding box center [633, 56] width 46 height 10
click at [626, 51] on span "Refresh page" at bounding box center [633, 56] width 46 height 10
click at [226, 58] on icon "button" at bounding box center [221, 55] width 12 height 12
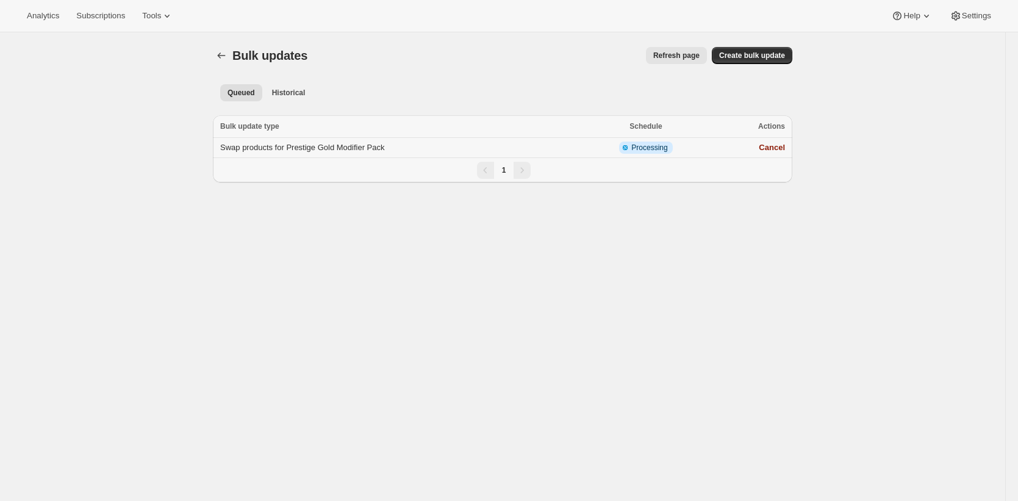
click at [362, 145] on span "Swap products for Prestige Gold Modifier Pack" at bounding box center [302, 147] width 165 height 9
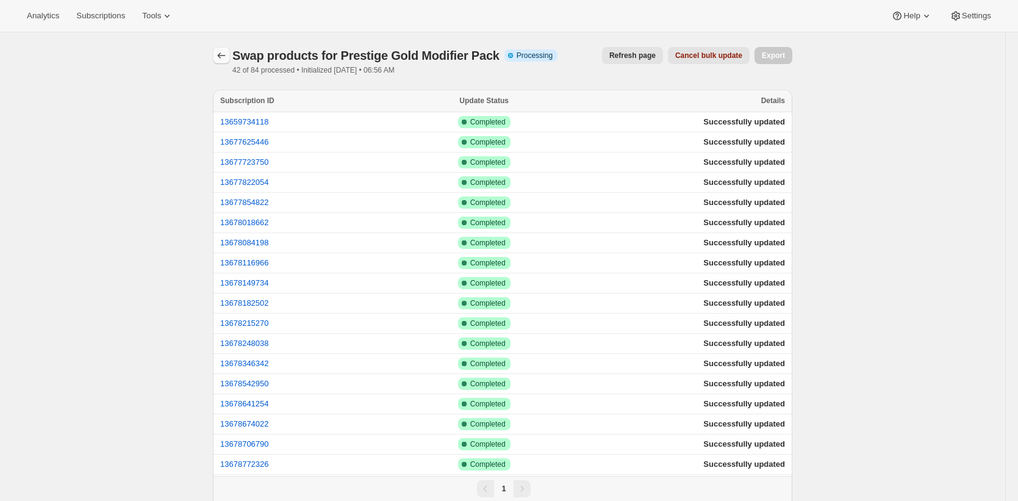
click at [220, 52] on icon "button" at bounding box center [221, 55] width 12 height 12
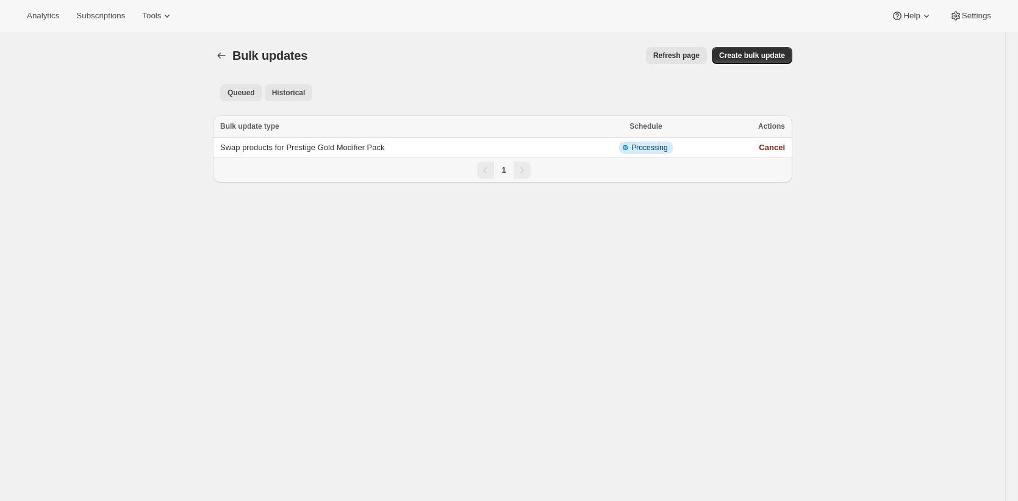
click at [290, 95] on span "Historical" at bounding box center [289, 93] width 34 height 10
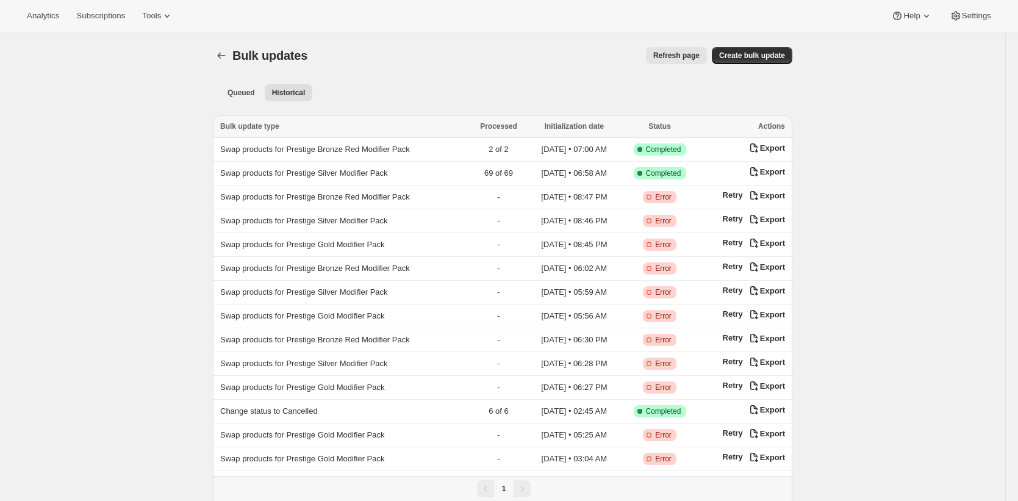
click at [680, 56] on span "Refresh page" at bounding box center [677, 56] width 46 height 10
click at [251, 95] on span "Queued" at bounding box center [241, 93] width 27 height 10
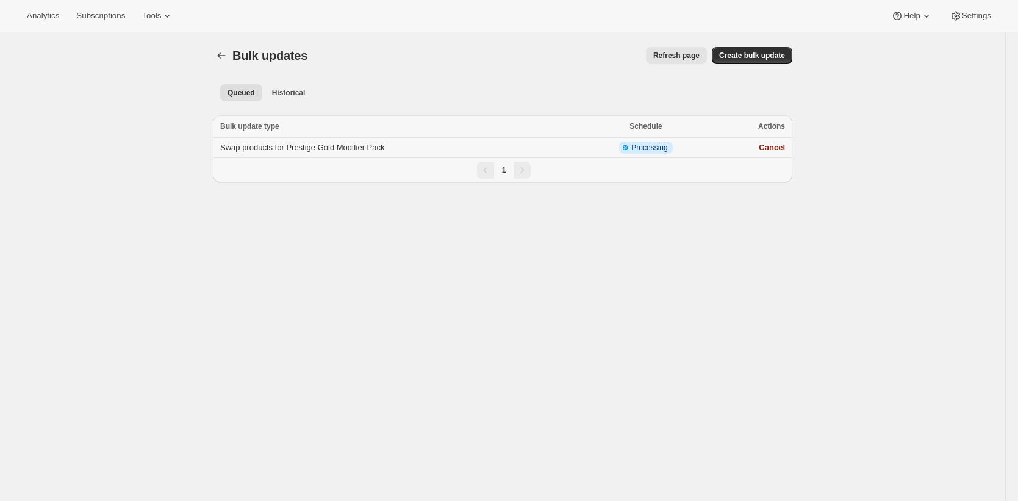
click at [418, 146] on td "Swap products for Prestige Gold Modifier Pack" at bounding box center [397, 148] width 369 height 20
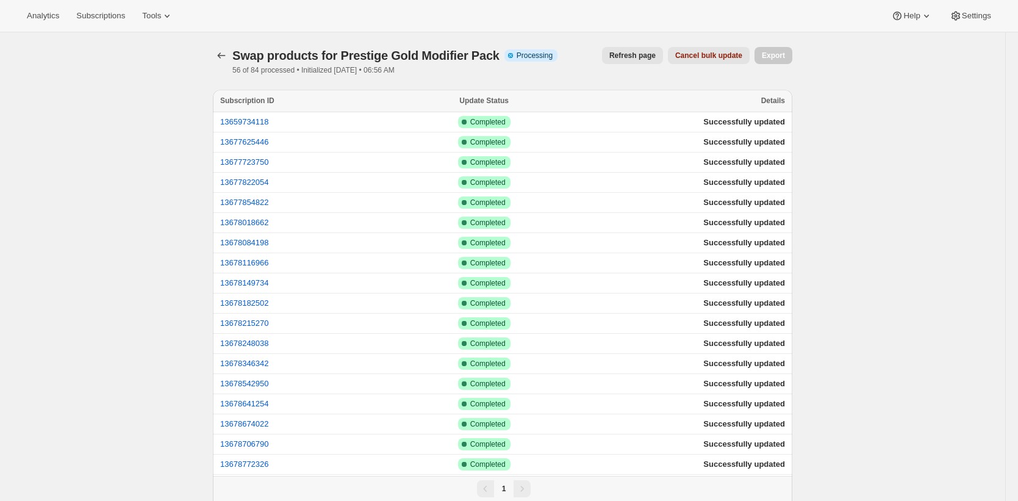
click at [603, 48] on button "Refresh page" at bounding box center [632, 55] width 61 height 17
click at [638, 54] on span "Refresh page" at bounding box center [633, 56] width 46 height 10
click at [223, 54] on icon "button" at bounding box center [221, 55] width 12 height 12
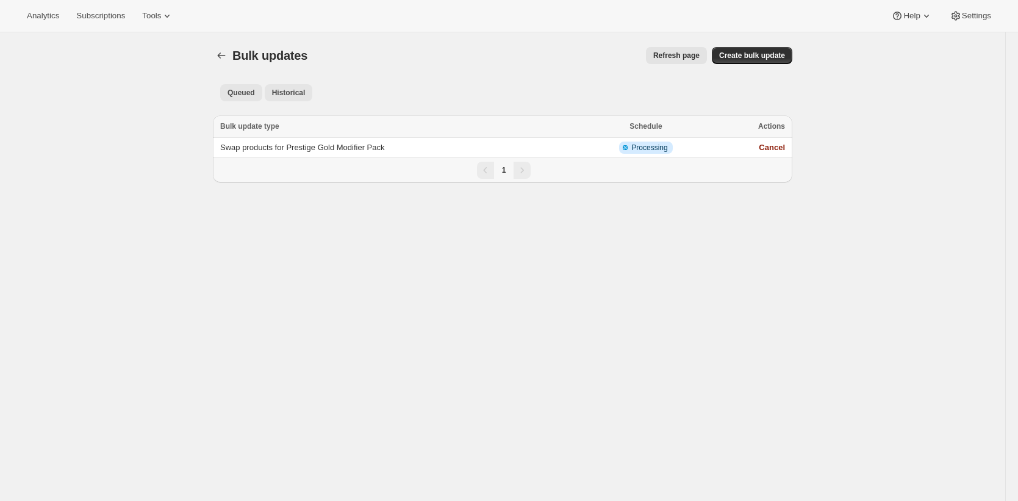
click at [294, 96] on span "Historical" at bounding box center [289, 93] width 34 height 10
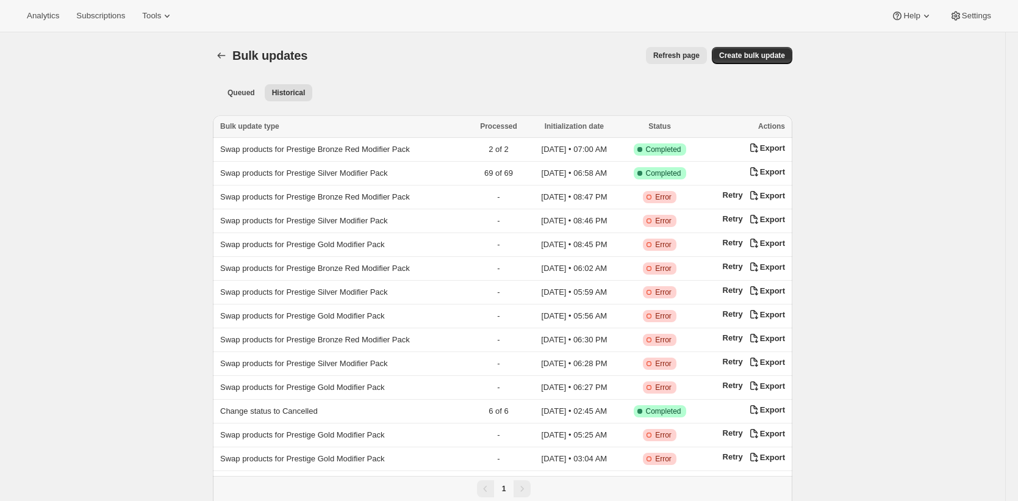
click at [693, 55] on span "Refresh page" at bounding box center [677, 56] width 46 height 10
click at [693, 54] on span "Refresh page" at bounding box center [677, 56] width 46 height 10
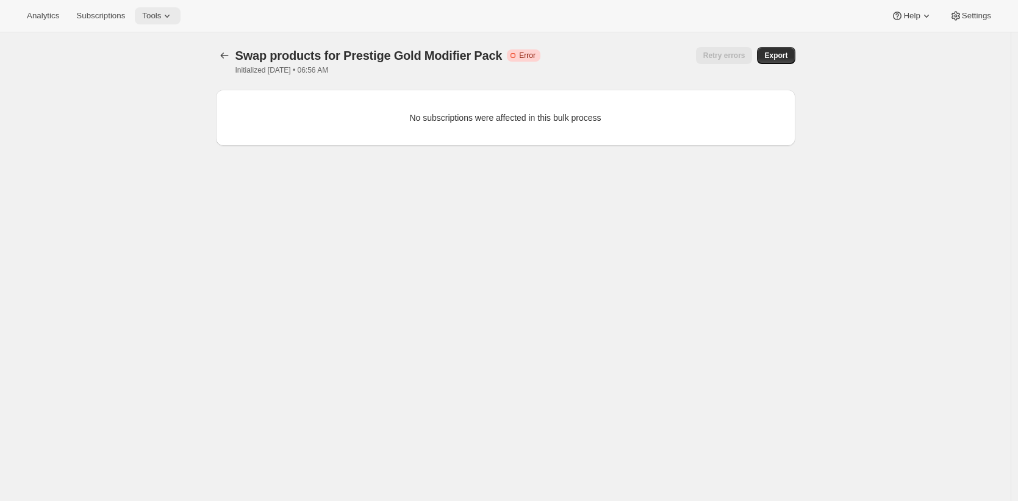
click at [173, 13] on icon at bounding box center [167, 16] width 12 height 12
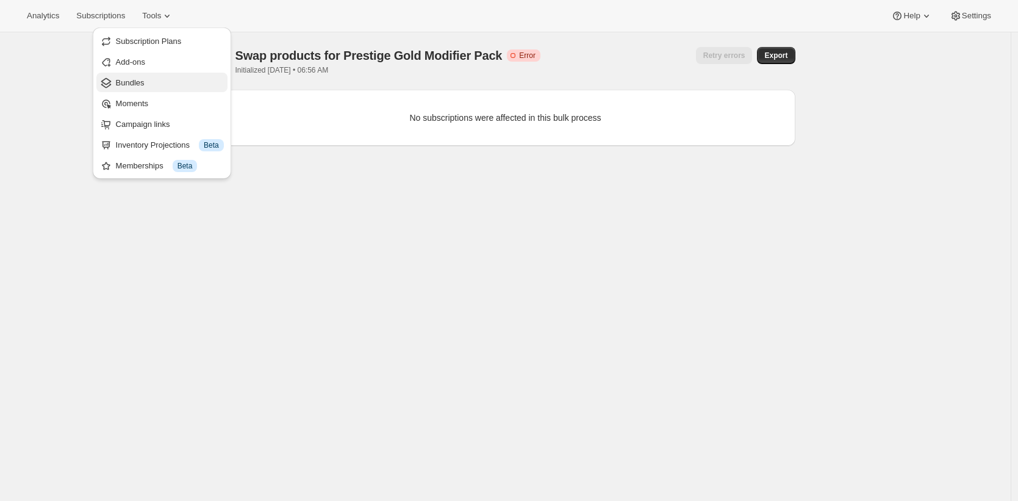
click at [162, 79] on span "Bundles" at bounding box center [170, 83] width 108 height 12
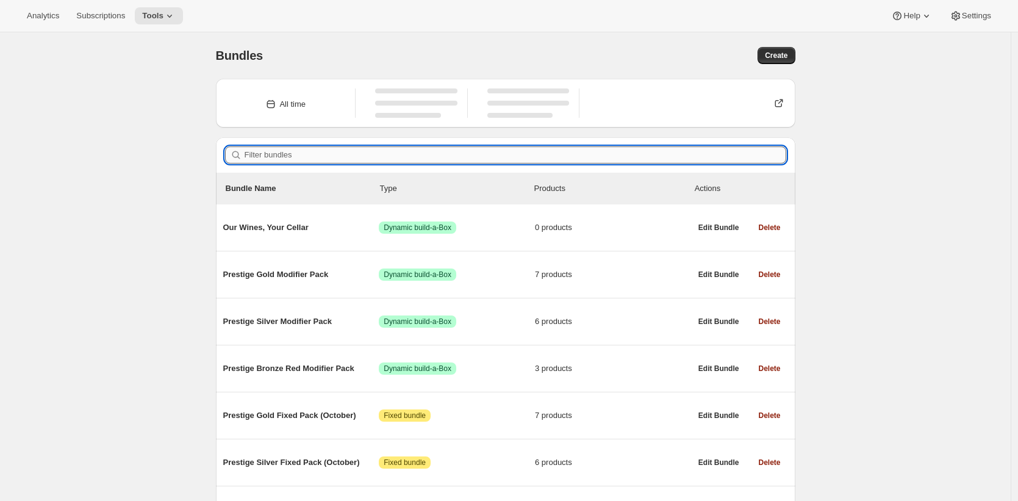
click at [284, 151] on input "Filter bundles" at bounding box center [516, 154] width 542 height 17
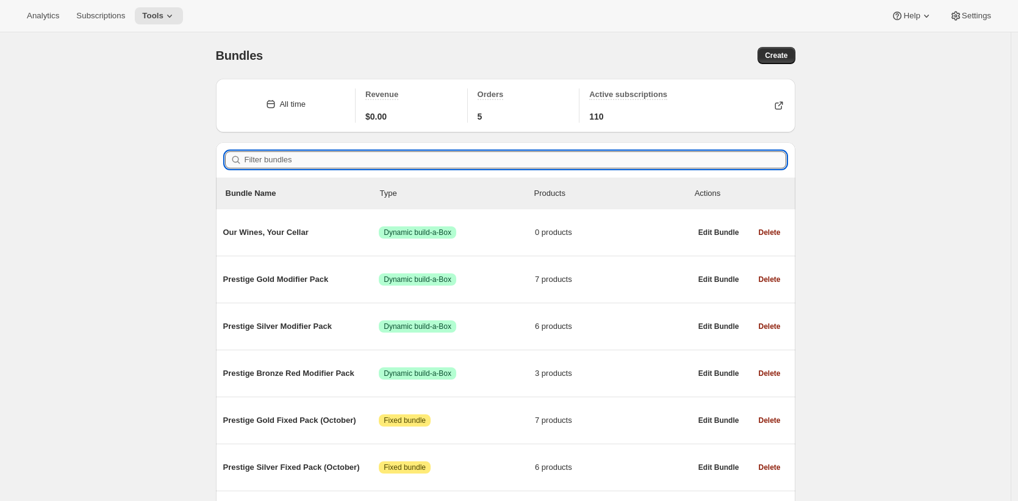
paste input "Gold Modifier Pack"
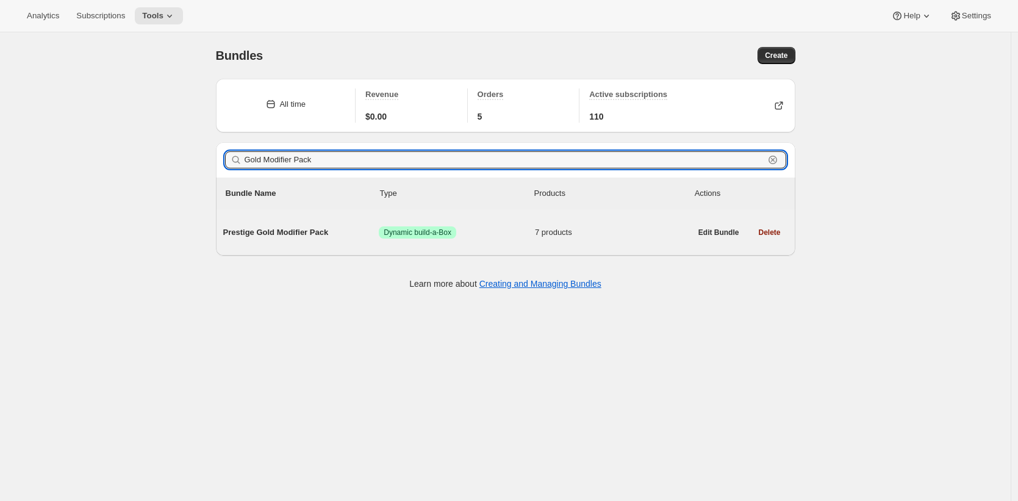
type input "Gold Modifier Pack"
click at [292, 232] on span "Prestige Gold Modifier Pack" at bounding box center [301, 232] width 156 height 12
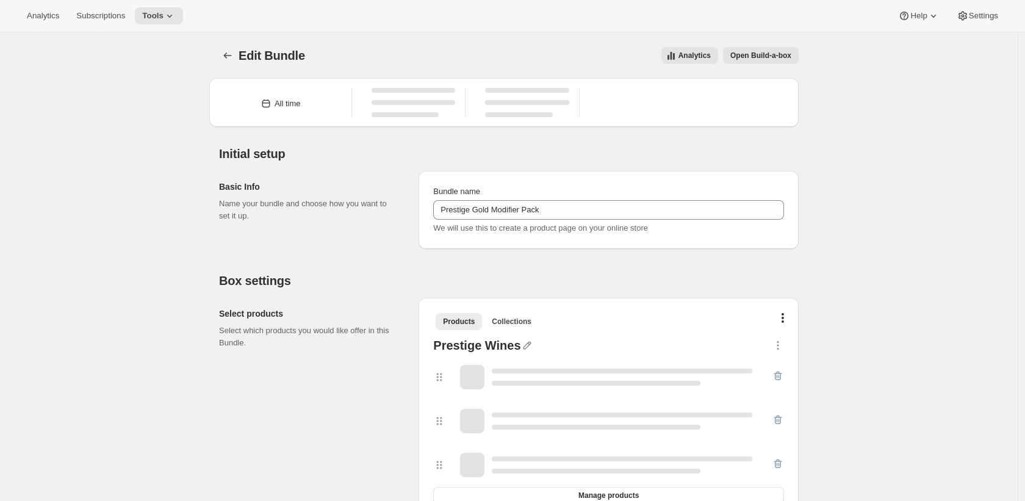
type input "Prestige Gold Modifier Pack"
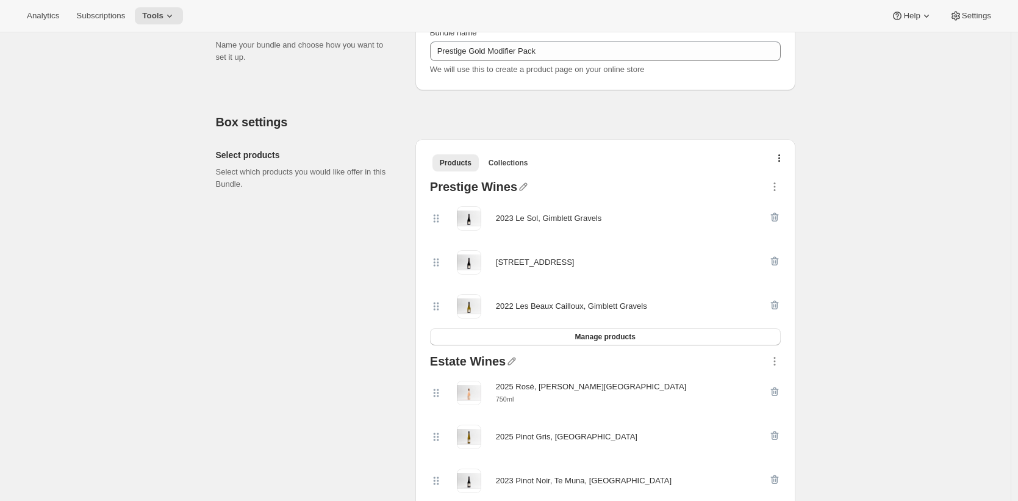
scroll to position [164, 0]
click at [503, 218] on div "2023 Le Sol, Gimblett Gravels" at bounding box center [549, 218] width 106 height 12
drag, startPoint x: 503, startPoint y: 218, endPoint x: 591, endPoint y: 213, distance: 88.6
click at [591, 213] on div "2023 Le Sol, Gimblett Gravels" at bounding box center [549, 218] width 106 height 12
copy div "2023 Le Sol, Gimblett Gravels"
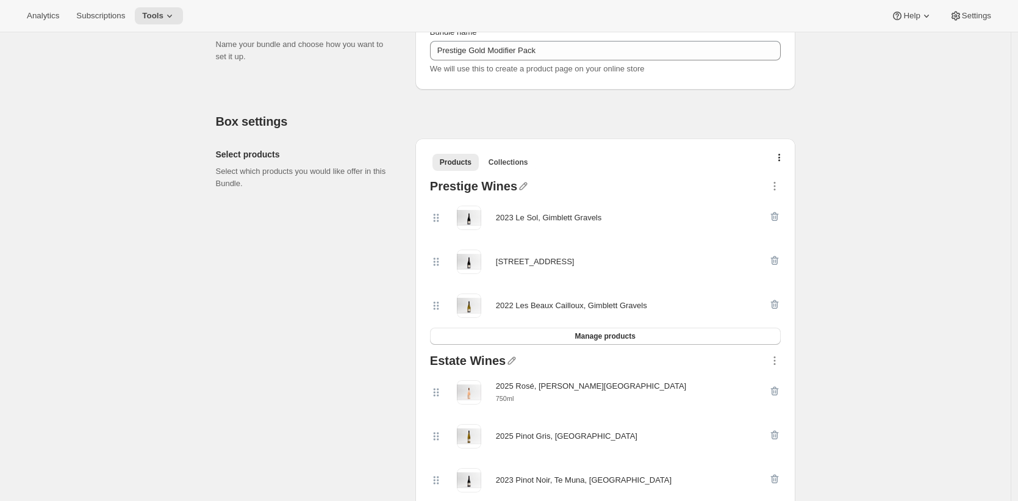
click at [506, 264] on div "[STREET_ADDRESS]" at bounding box center [535, 262] width 79 height 12
drag, startPoint x: 506, startPoint y: 264, endPoint x: 585, endPoint y: 262, distance: 78.7
click at [575, 262] on div "[STREET_ADDRESS]" at bounding box center [535, 262] width 79 height 12
copy div "[STREET_ADDRESS]"
drag, startPoint x: 302, startPoint y: 4, endPoint x: 636, endPoint y: 306, distance: 450.1
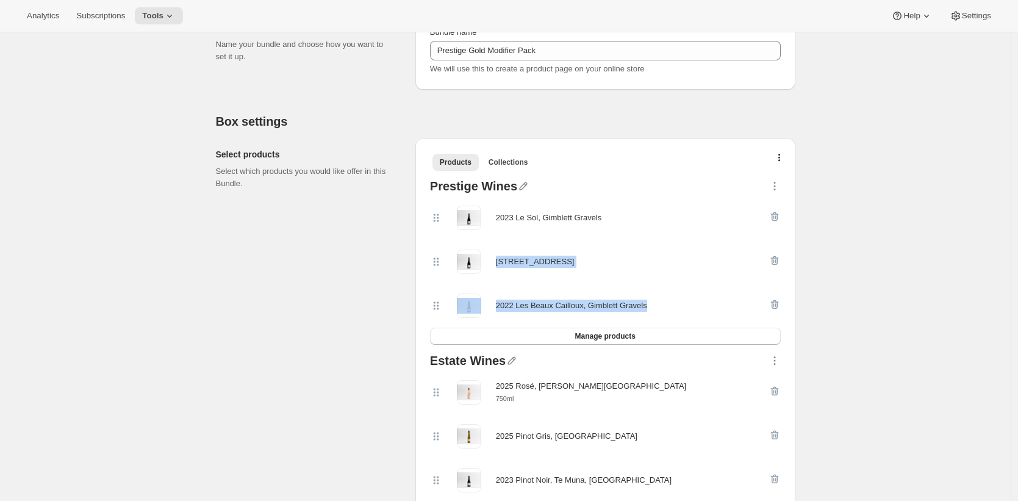
click at [636, 306] on div "2022 Les Beaux Cailloux, Gimblett Gravels" at bounding box center [571, 306] width 151 height 12
drag, startPoint x: 636, startPoint y: 306, endPoint x: 505, endPoint y: 304, distance: 131.2
click at [505, 304] on div "2022 Les Beaux Cailloux, Gimblett Gravels" at bounding box center [571, 306] width 151 height 12
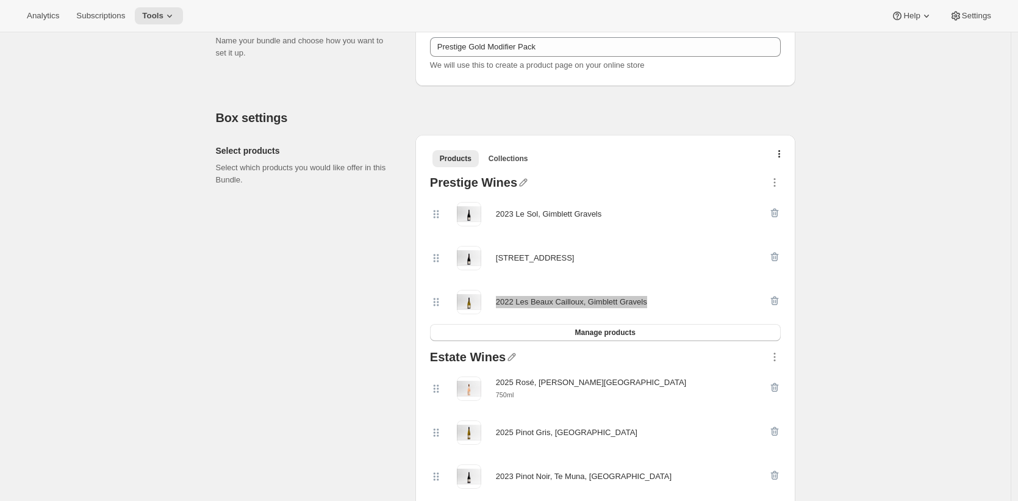
scroll to position [397, 0]
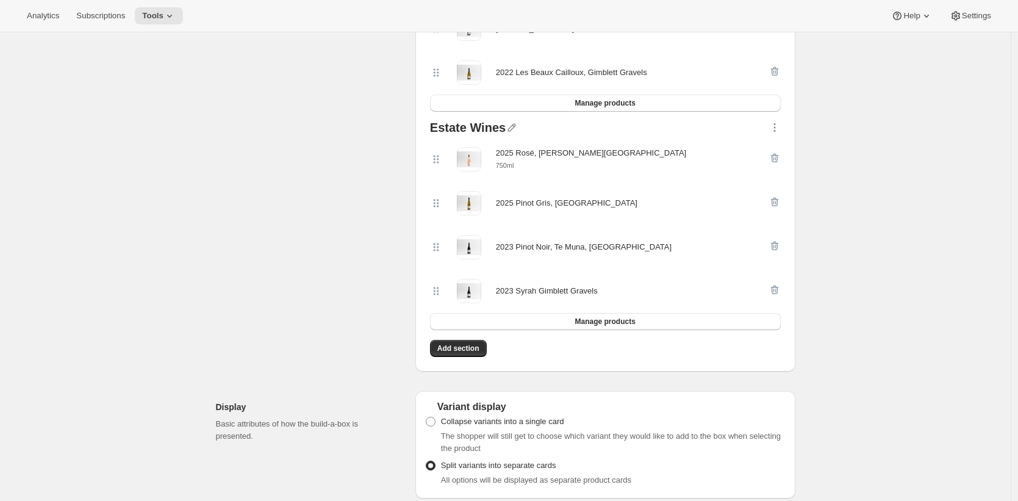
click at [513, 153] on div "2025 Rosé, [PERSON_NAME][GEOGRAPHIC_DATA]" at bounding box center [591, 153] width 190 height 12
drag, startPoint x: 513, startPoint y: 153, endPoint x: 586, endPoint y: 153, distance: 73.8
click at [586, 153] on div "2025 Rosé, [PERSON_NAME][GEOGRAPHIC_DATA]" at bounding box center [591, 153] width 190 height 12
copy div "2025 Rosé, [PERSON_NAME][GEOGRAPHIC_DATA]"
click at [513, 150] on div "2025 Rosé, [PERSON_NAME][GEOGRAPHIC_DATA]" at bounding box center [591, 153] width 190 height 12
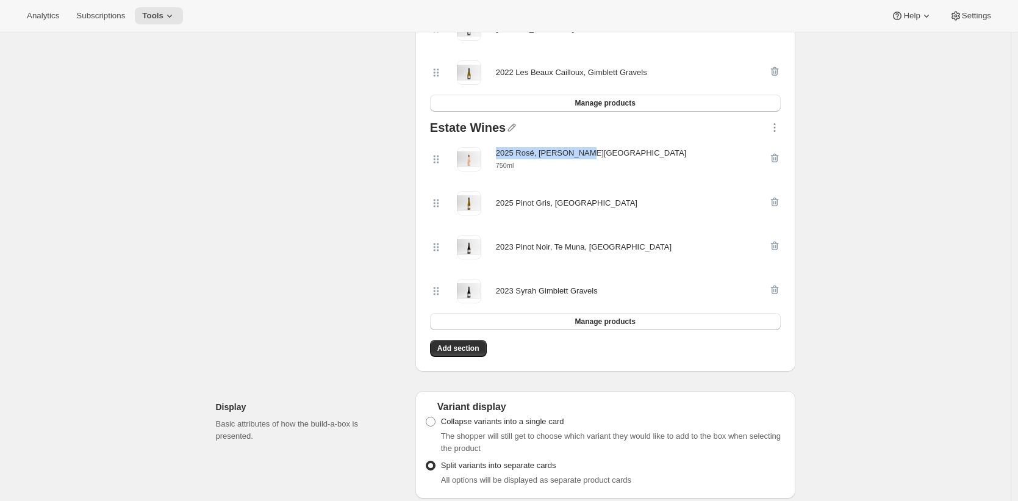
drag, startPoint x: 513, startPoint y: 150, endPoint x: 579, endPoint y: 148, distance: 65.9
click at [579, 148] on div "2025 Rosé, [PERSON_NAME][GEOGRAPHIC_DATA]" at bounding box center [591, 153] width 190 height 12
copy div "2025 Rosé, [PERSON_NAME][GEOGRAPHIC_DATA]"
click at [513, 203] on div "2025 Pinot Gris, [GEOGRAPHIC_DATA]" at bounding box center [567, 203] width 142 height 12
drag, startPoint x: 521, startPoint y: 203, endPoint x: 602, endPoint y: 201, distance: 80.6
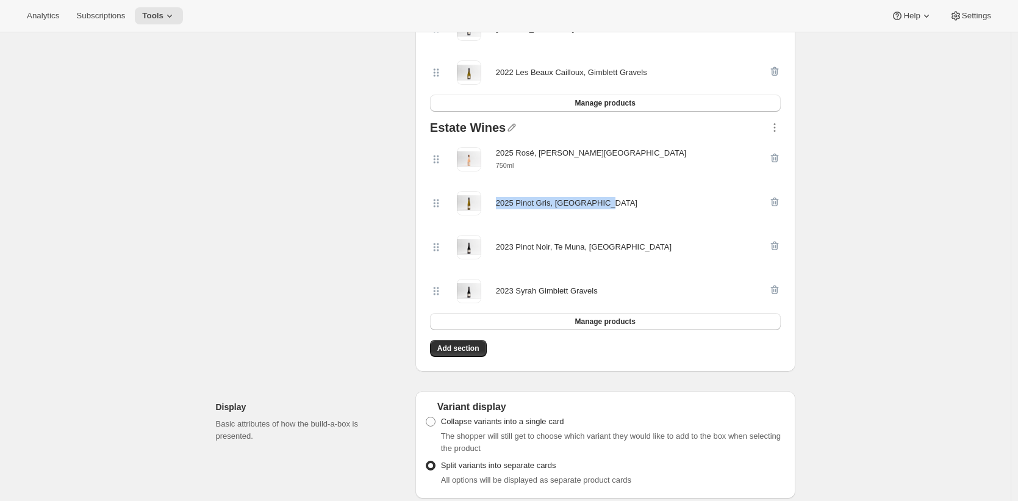
click at [602, 201] on div "2025 Pinot Gris, [GEOGRAPHIC_DATA]" at bounding box center [567, 203] width 142 height 12
copy div "2025 Pinot Gris, [GEOGRAPHIC_DATA]"
click at [511, 245] on div "2023 Pinot Noir, Te Muna, [GEOGRAPHIC_DATA]" at bounding box center [584, 247] width 176 height 12
drag, startPoint x: 523, startPoint y: 245, endPoint x: 618, endPoint y: 241, distance: 95.3
click at [618, 241] on div "2023 Pinot Noir, Te Muna, [GEOGRAPHIC_DATA]" at bounding box center [584, 247] width 176 height 12
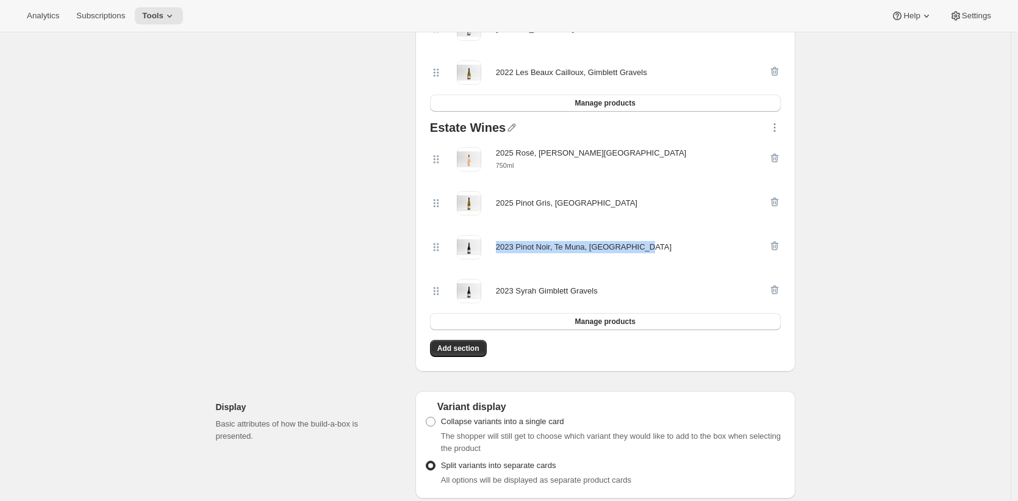
copy div "2023 Pinot Noir, Te Muna, [GEOGRAPHIC_DATA]"
click at [508, 293] on div "2023 Syrah Gimblett Gravels" at bounding box center [547, 291] width 102 height 12
drag, startPoint x: 508, startPoint y: 293, endPoint x: 586, endPoint y: 290, distance: 78.2
click at [586, 290] on div "2023 Syrah Gimblett Gravels" at bounding box center [547, 291] width 102 height 12
copy div "2023 Syrah Gimblett Gravels"
